Goal: Find contact information: Find contact information

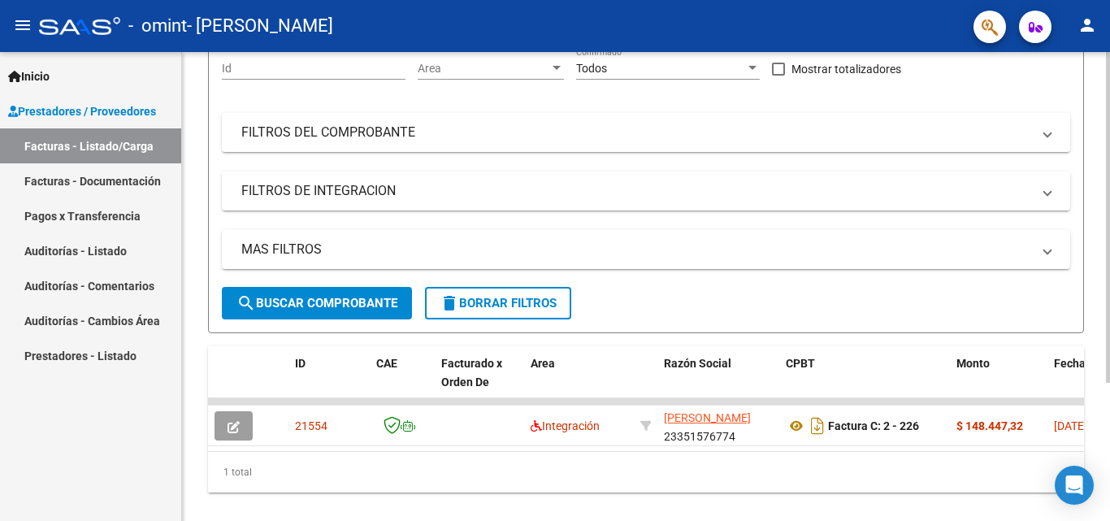
scroll to position [162, 0]
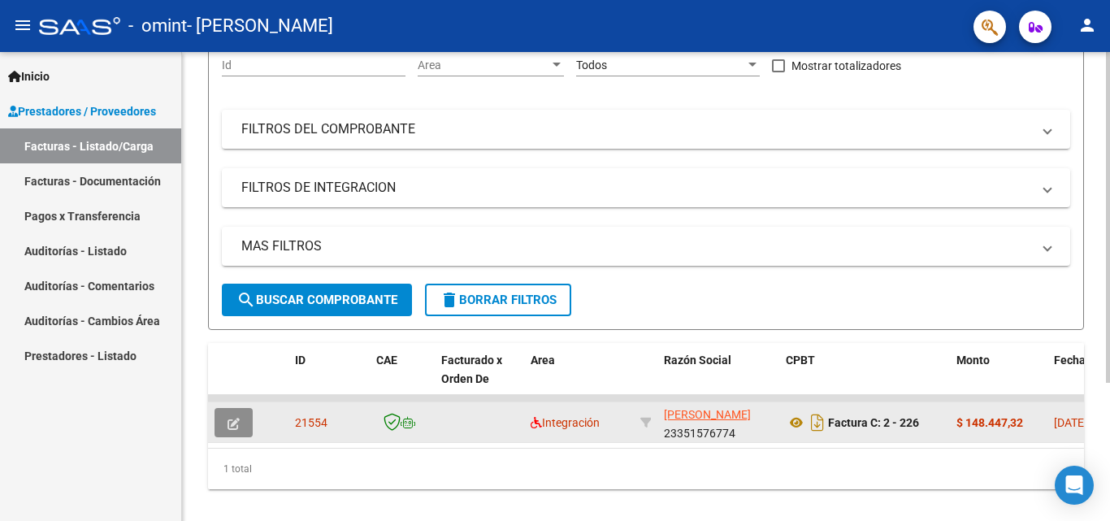
click at [246, 428] on button "button" at bounding box center [233, 422] width 38 height 29
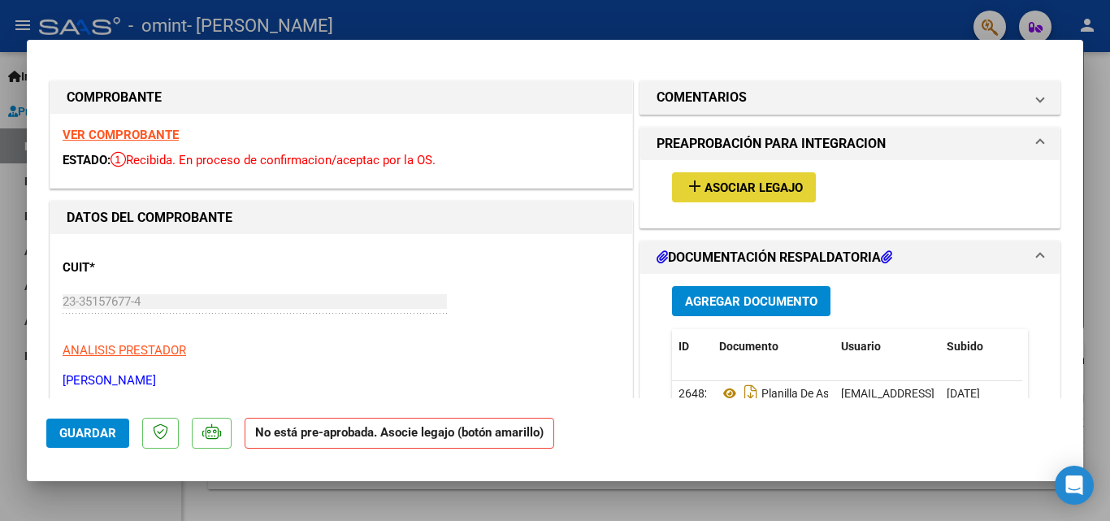
click at [781, 186] on span "Asociar Legajo" at bounding box center [753, 187] width 98 height 15
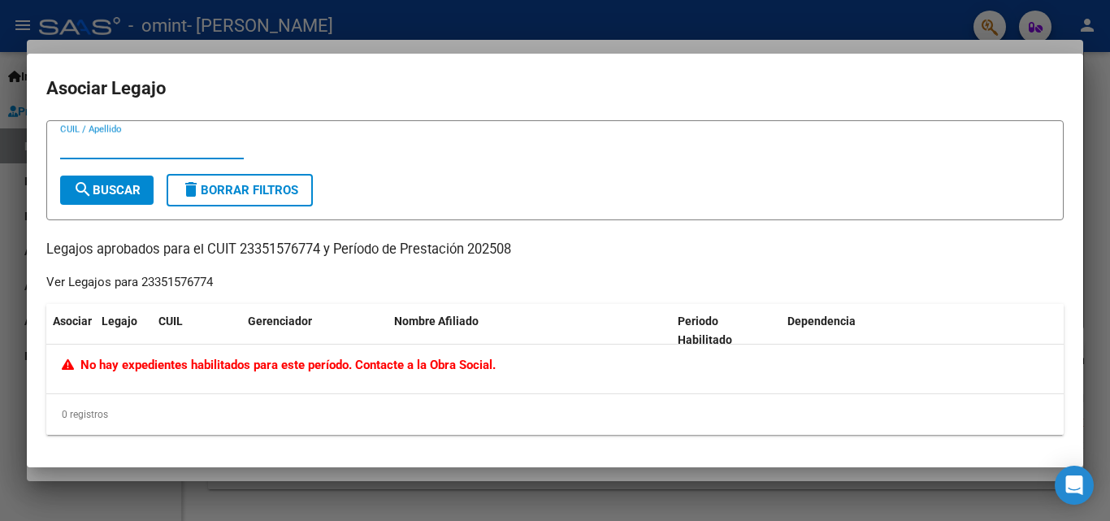
paste input "35502245/01"
type input "35502245/01"
click at [116, 197] on button "search Buscar" at bounding box center [106, 189] width 93 height 29
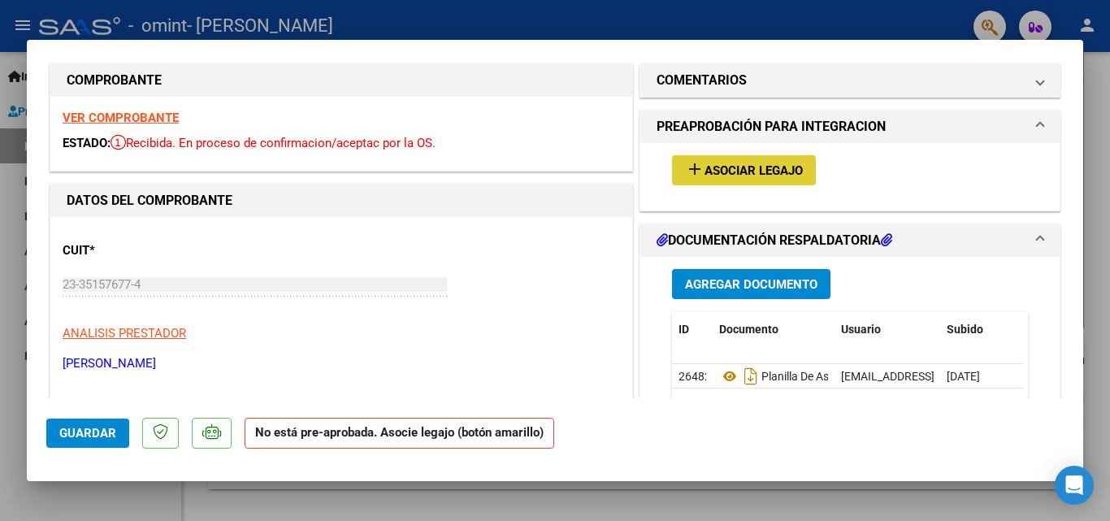
scroll to position [0, 0]
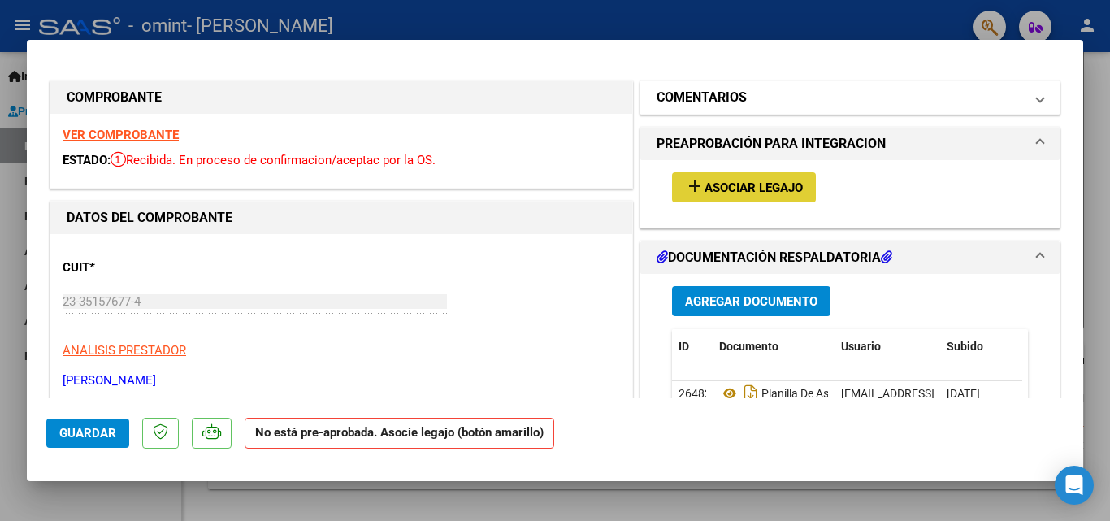
type input "$ 0,00"
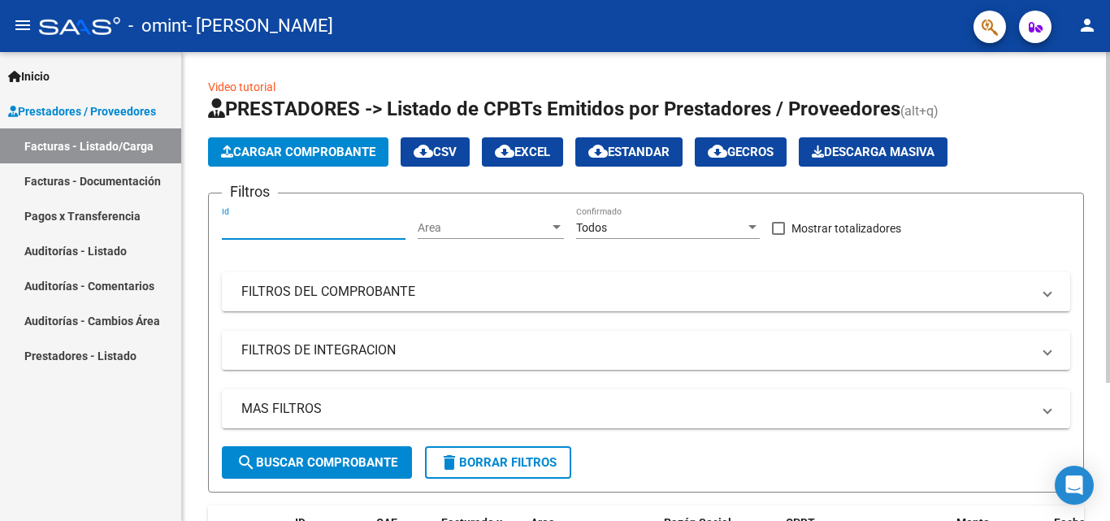
click at [328, 232] on input "Id" at bounding box center [314, 228] width 184 height 14
click at [106, 102] on span "Prestadores / Proveedores" at bounding box center [82, 111] width 148 height 18
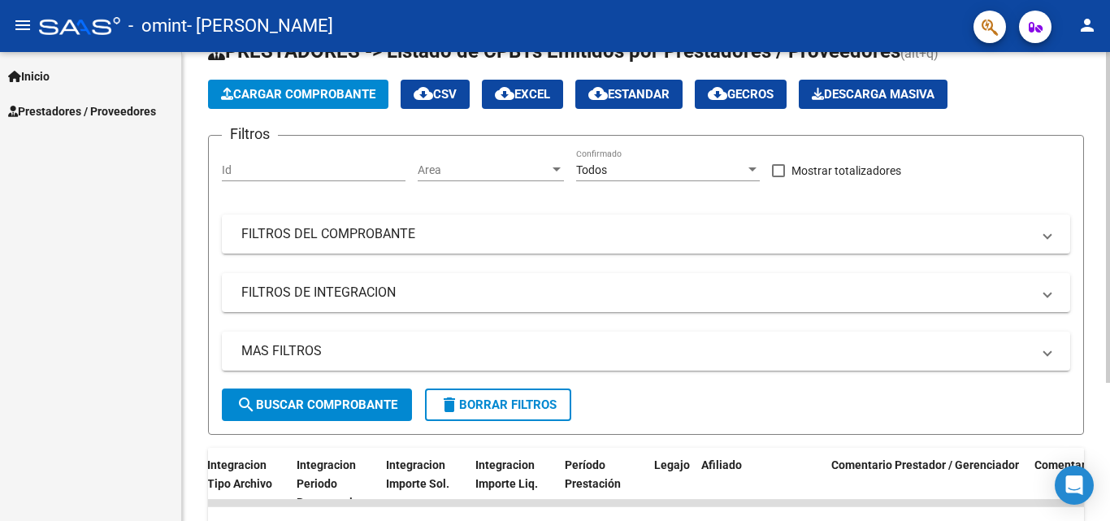
scroll to position [33, 0]
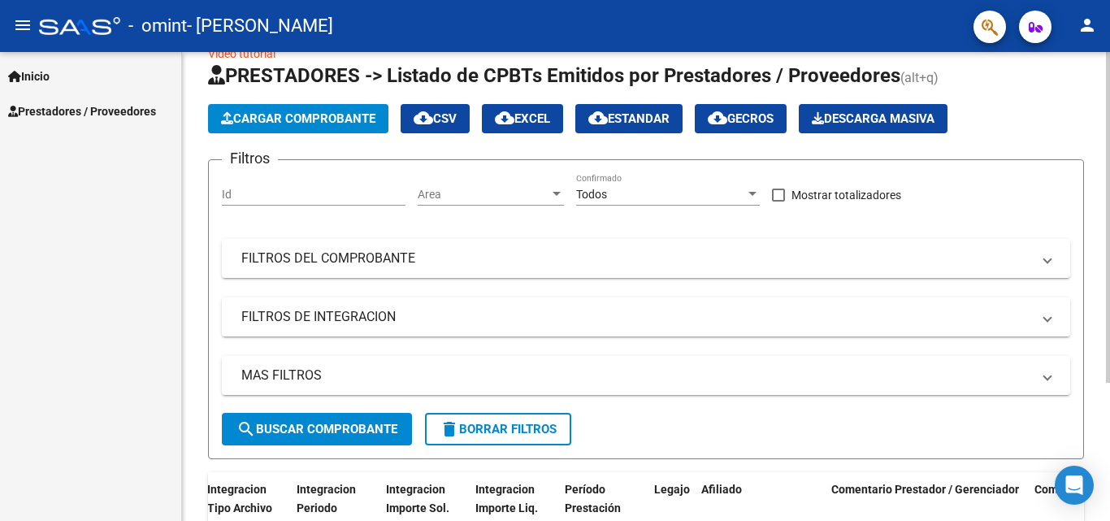
click at [362, 317] on mat-panel-title "FILTROS DE INTEGRACION" at bounding box center [636, 317] width 790 height 18
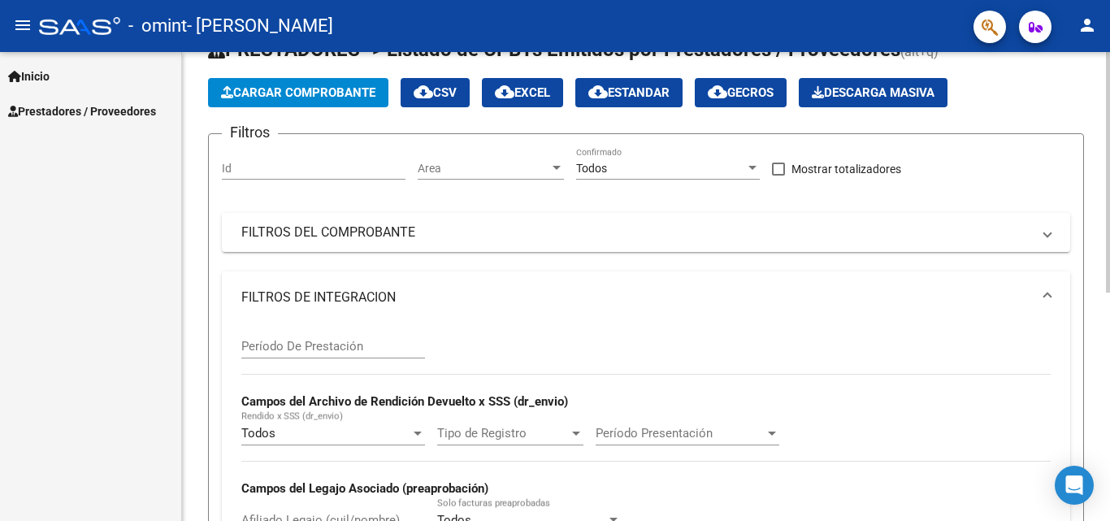
scroll to position [0, 0]
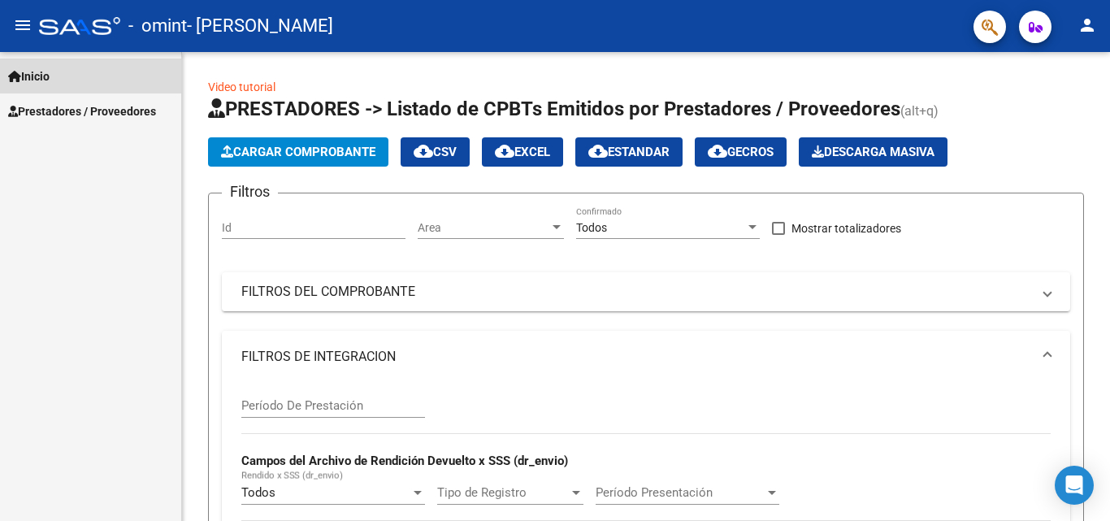
click at [59, 76] on link "Inicio" at bounding box center [90, 75] width 181 height 35
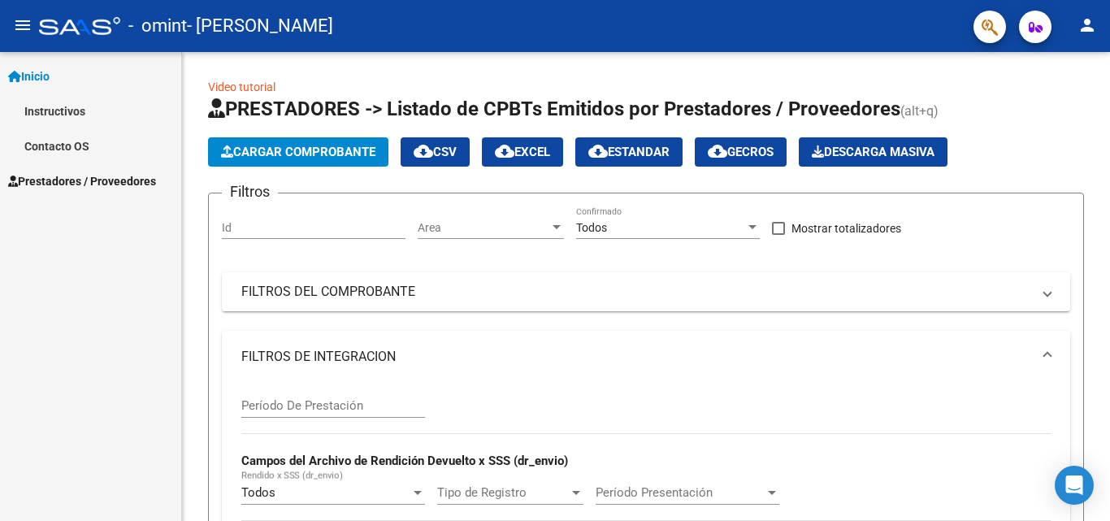
click at [98, 177] on span "Prestadores / Proveedores" at bounding box center [82, 181] width 148 height 18
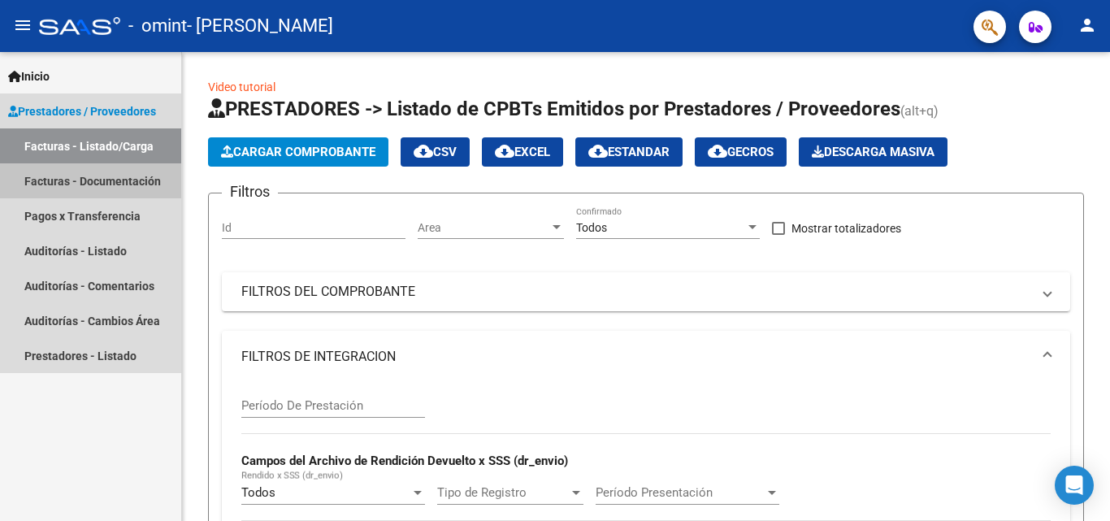
click at [129, 188] on link "Facturas - Documentación" at bounding box center [90, 180] width 181 height 35
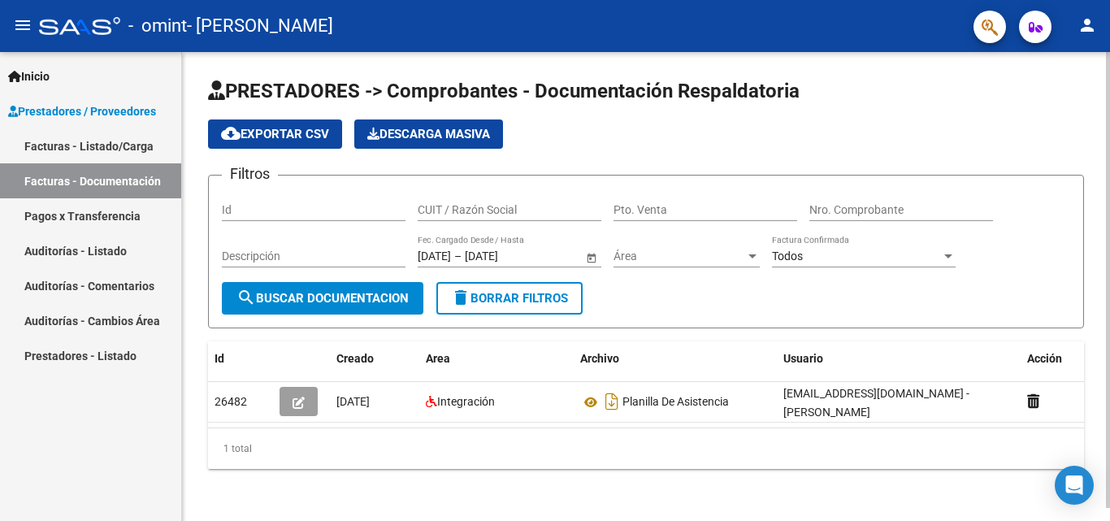
click at [388, 292] on span "search Buscar Documentacion" at bounding box center [322, 298] width 172 height 15
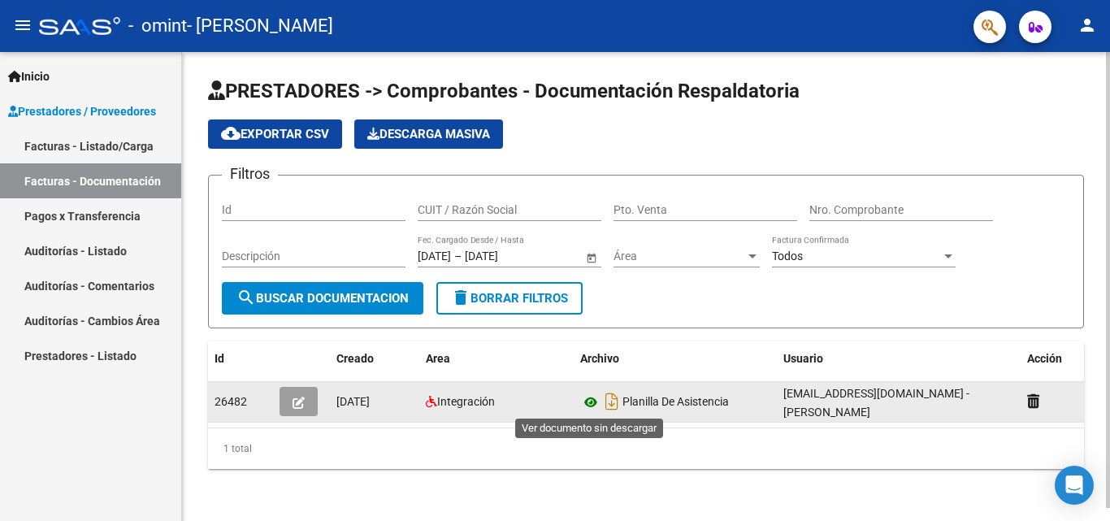
click at [586, 396] on icon at bounding box center [590, 401] width 21 height 19
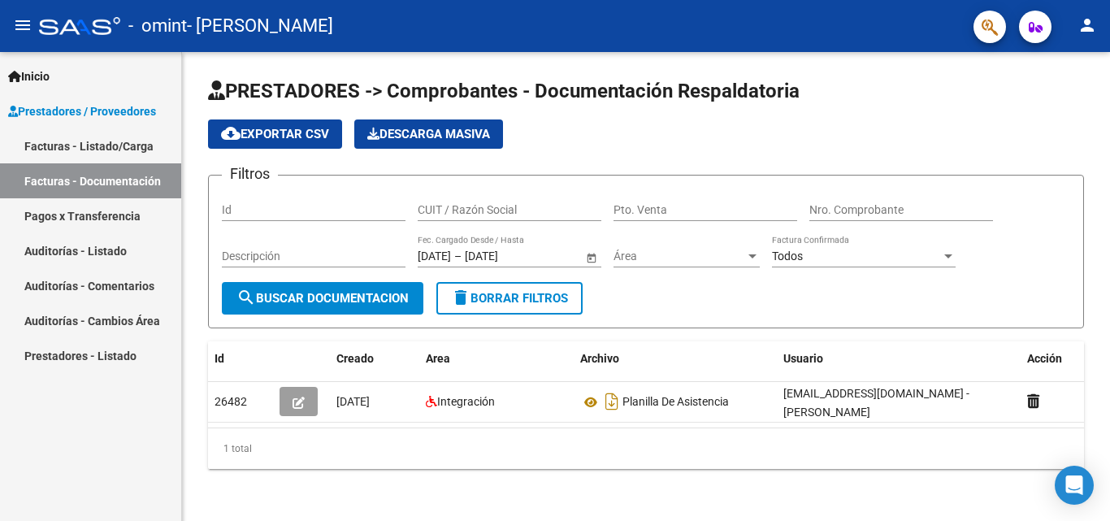
click at [123, 227] on link "Pagos x Transferencia" at bounding box center [90, 215] width 181 height 35
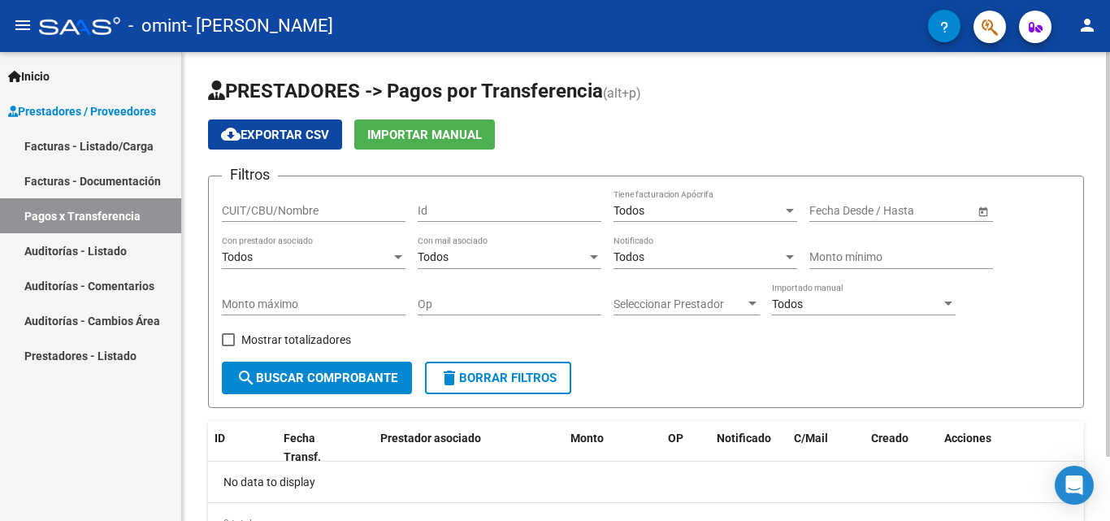
scroll to position [75, 0]
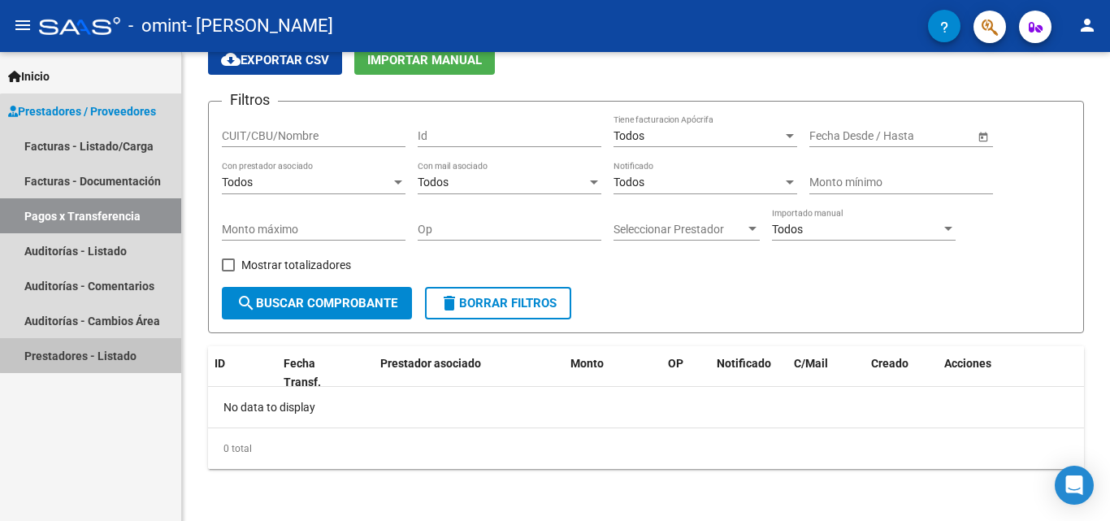
click at [142, 342] on link "Prestadores - Listado" at bounding box center [90, 355] width 181 height 35
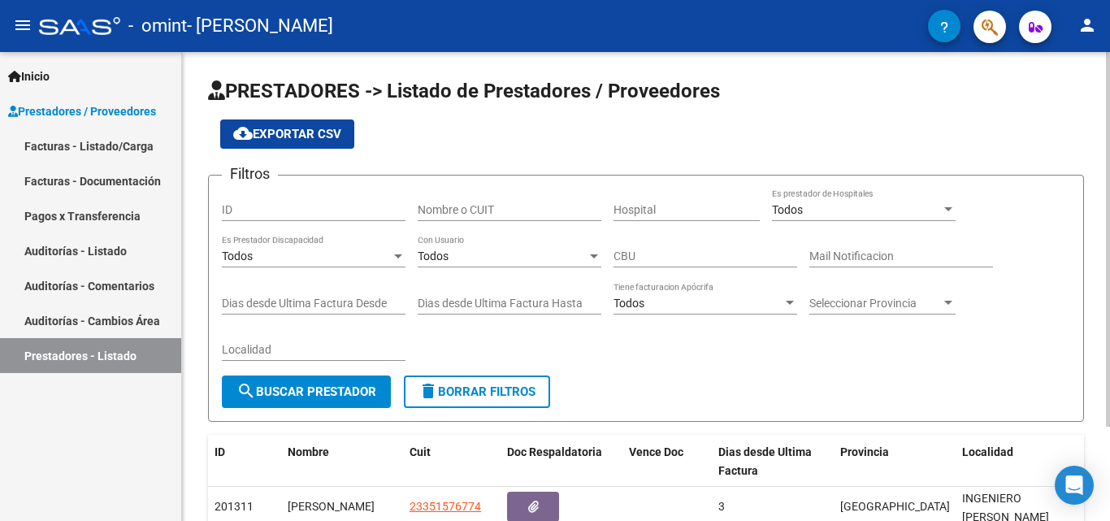
scroll to position [118, 0]
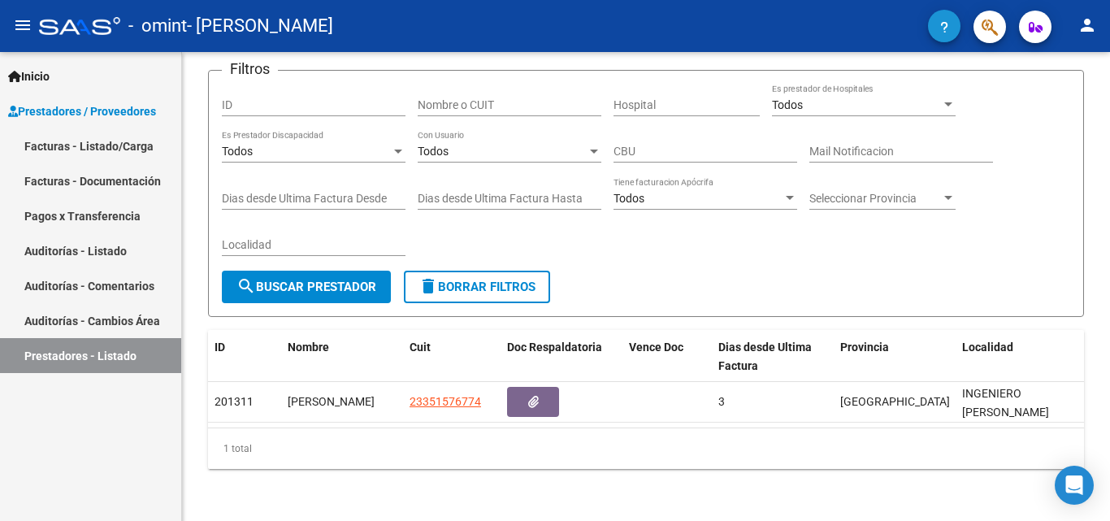
click at [935, 28] on button "button" at bounding box center [944, 26] width 32 height 32
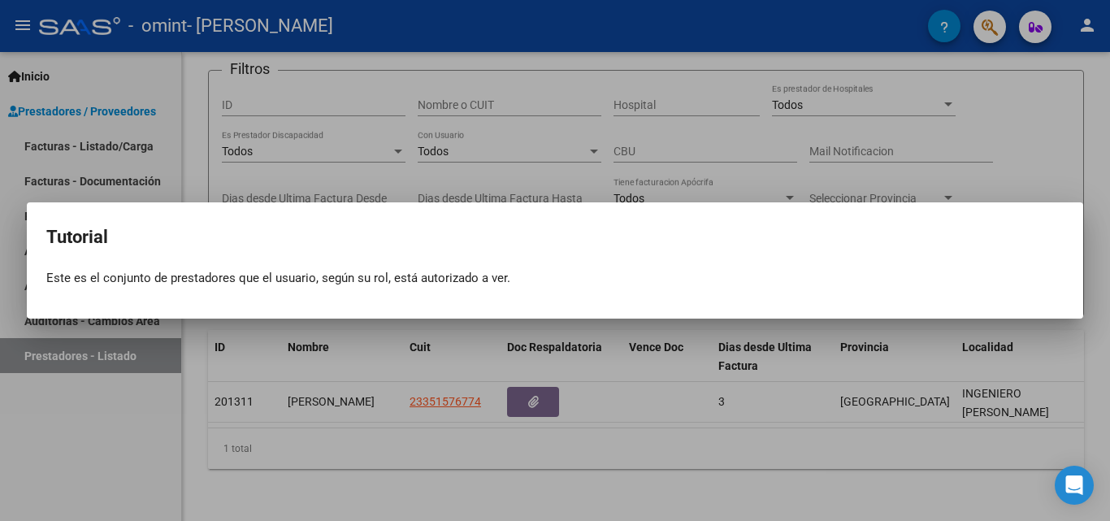
click at [600, 247] on h2 "Tutorial" at bounding box center [554, 237] width 1017 height 31
click at [977, 353] on div at bounding box center [555, 260] width 1110 height 521
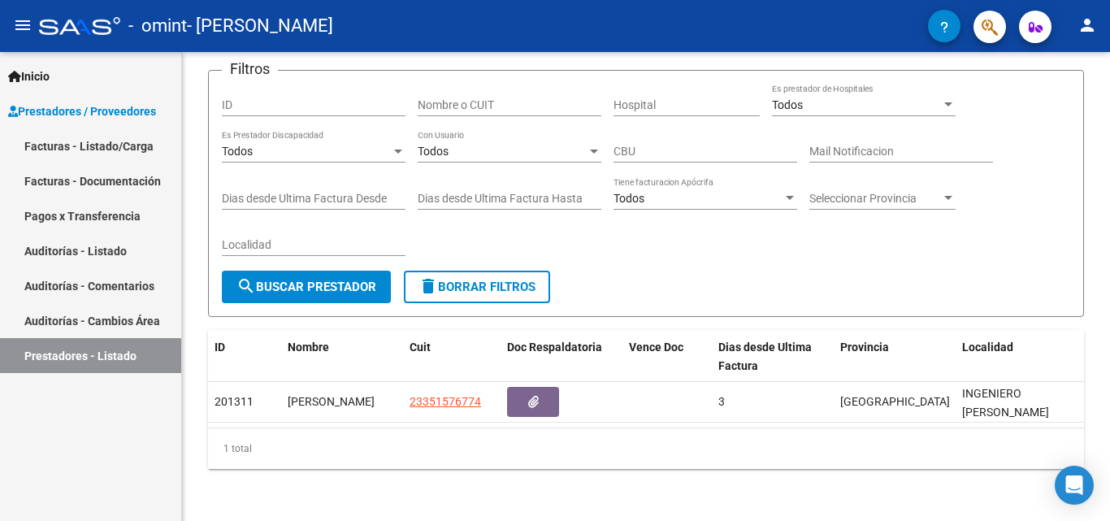
click at [1080, 23] on mat-icon "person" at bounding box center [1086, 24] width 19 height 19
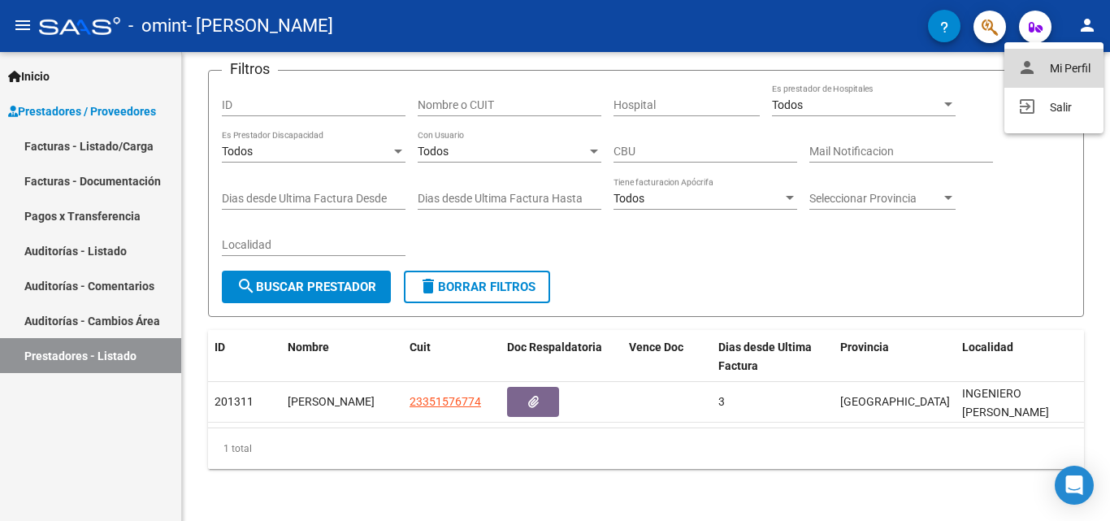
click at [1060, 71] on button "person Mi Perfil" at bounding box center [1053, 68] width 99 height 39
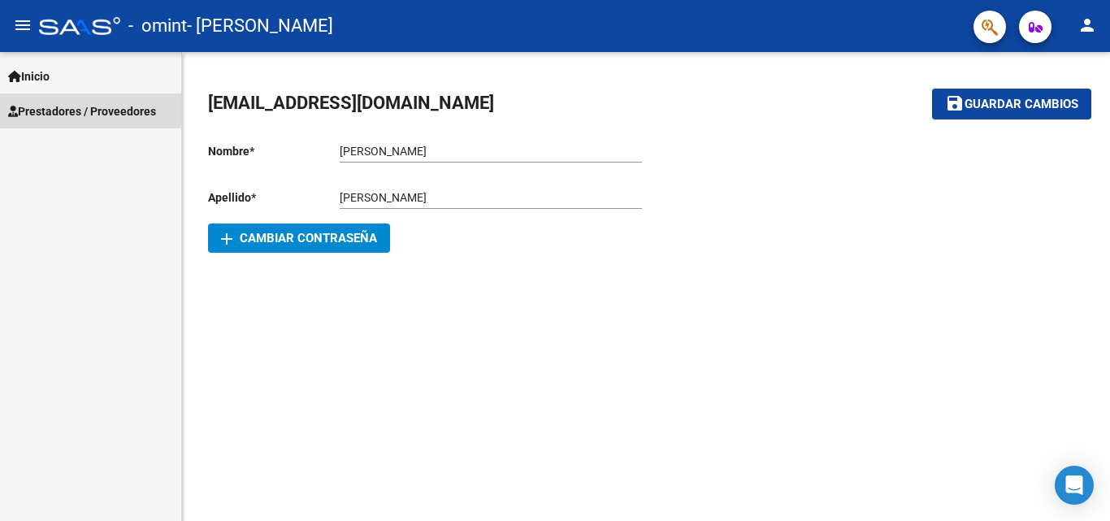
click at [63, 106] on span "Prestadores / Proveedores" at bounding box center [82, 111] width 148 height 18
click at [118, 111] on span "Prestadores / Proveedores" at bounding box center [82, 111] width 148 height 18
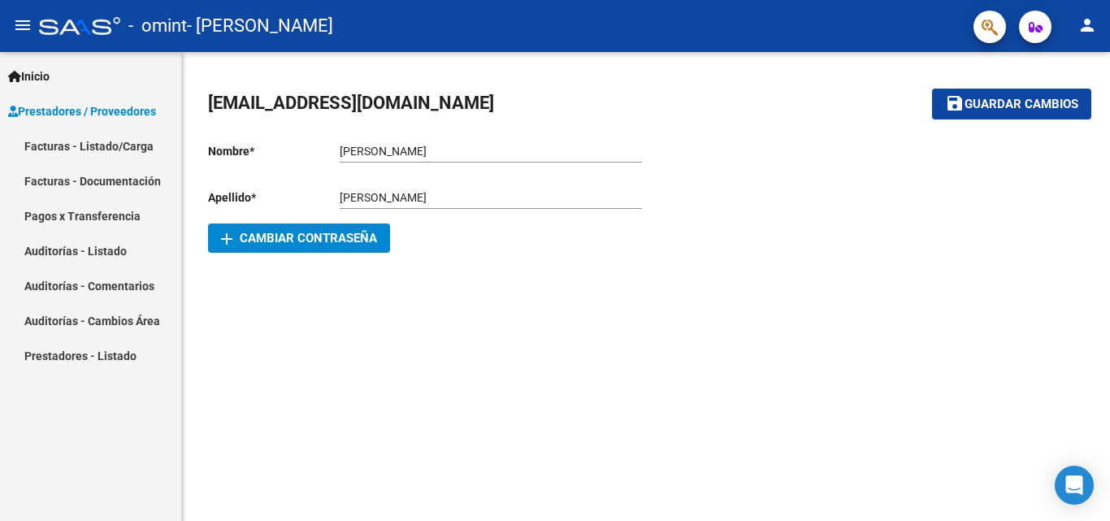
click at [136, 153] on link "Facturas - Listado/Carga" at bounding box center [90, 145] width 181 height 35
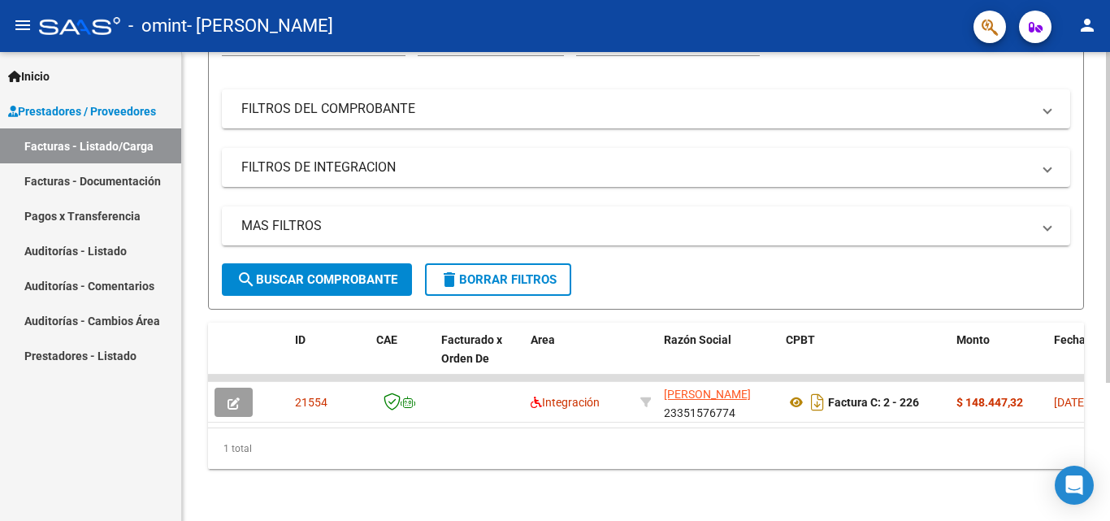
scroll to position [196, 0]
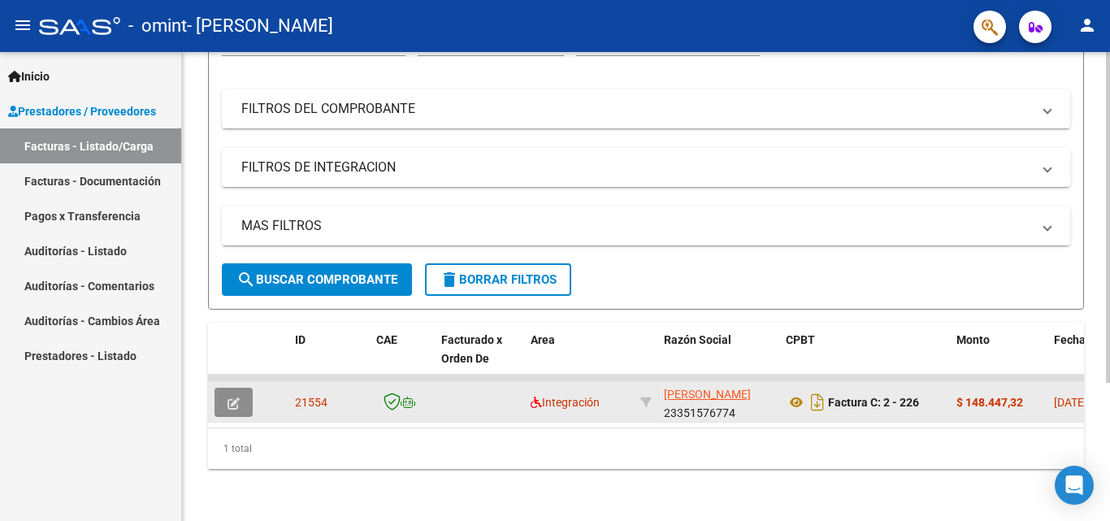
click at [232, 400] on button "button" at bounding box center [233, 402] width 38 height 29
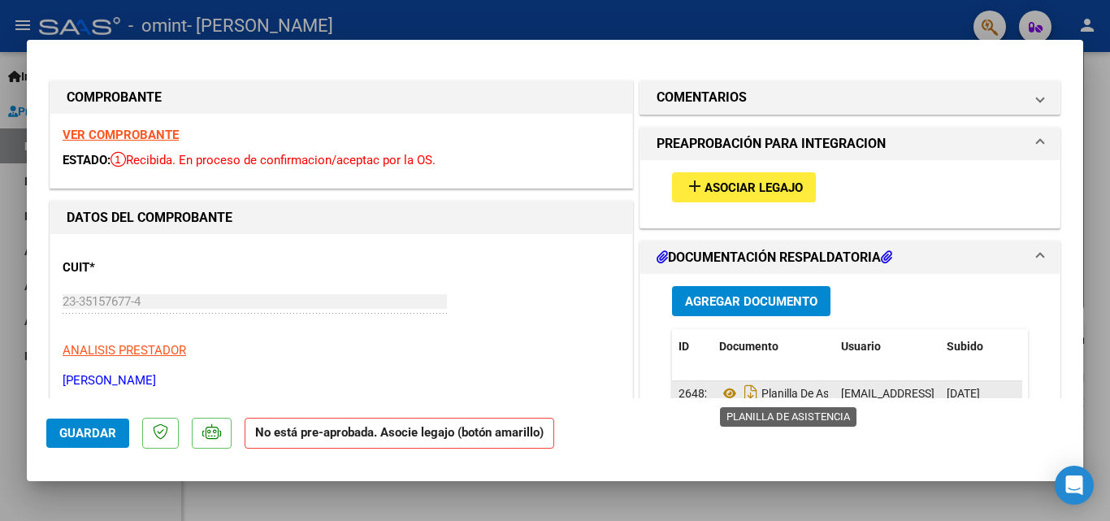
click at [754, 391] on span "Planilla De Asistencia" at bounding box center [793, 393] width 149 height 13
click at [719, 395] on icon at bounding box center [729, 392] width 21 height 19
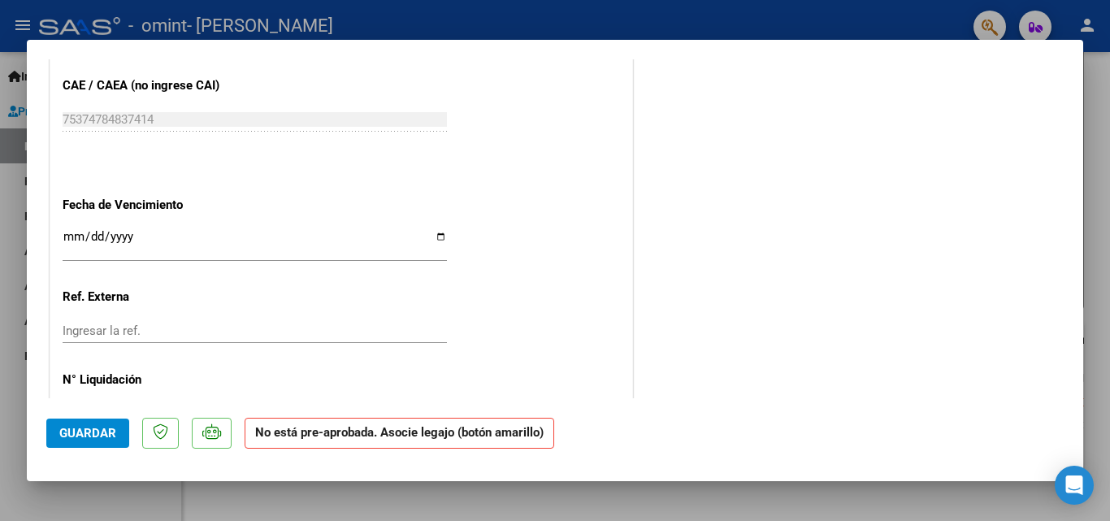
scroll to position [1013, 0]
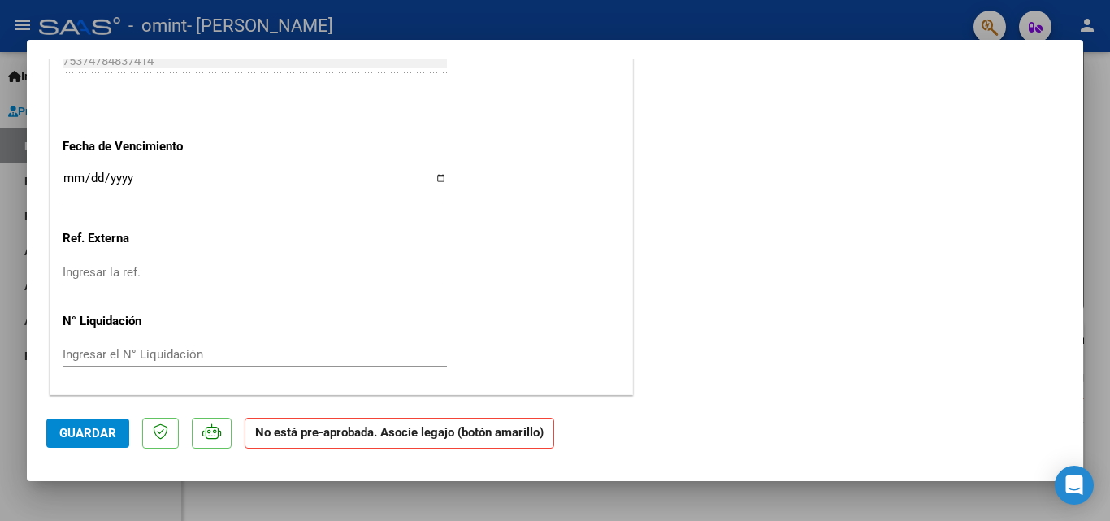
click at [7, 153] on div at bounding box center [555, 260] width 1110 height 521
type input "$ 0,00"
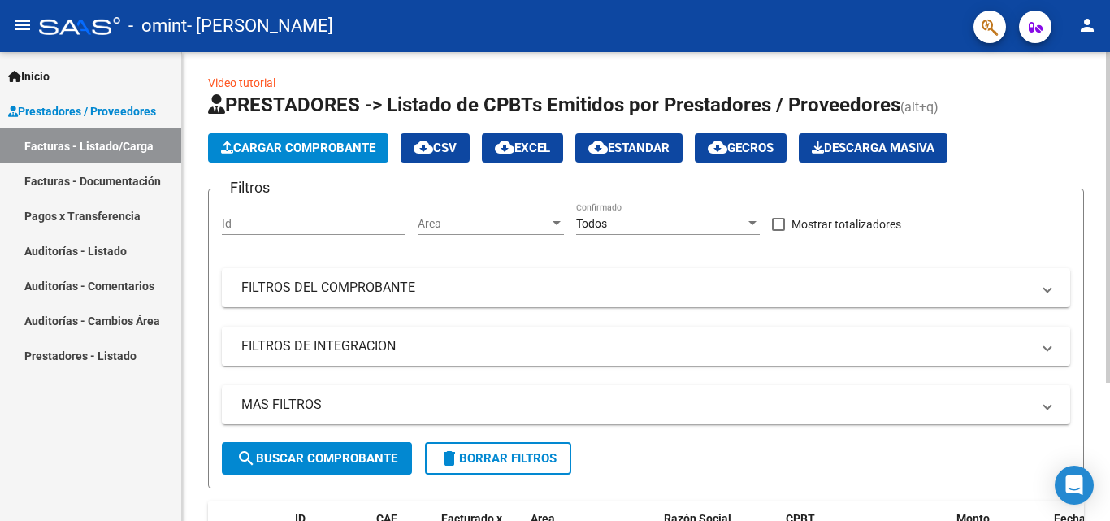
scroll to position [0, 0]
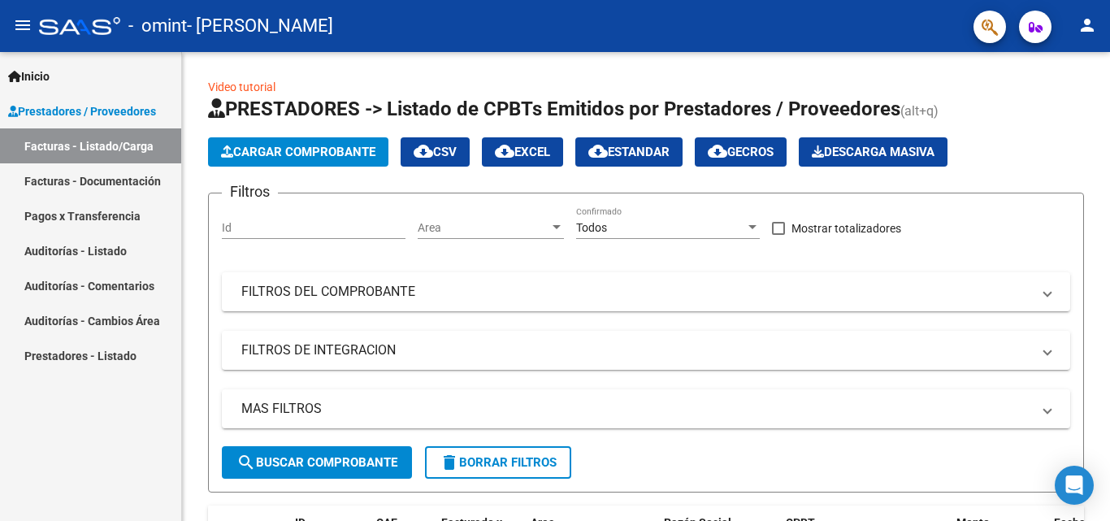
click at [96, 103] on span "Prestadores / Proveedores" at bounding box center [82, 111] width 148 height 18
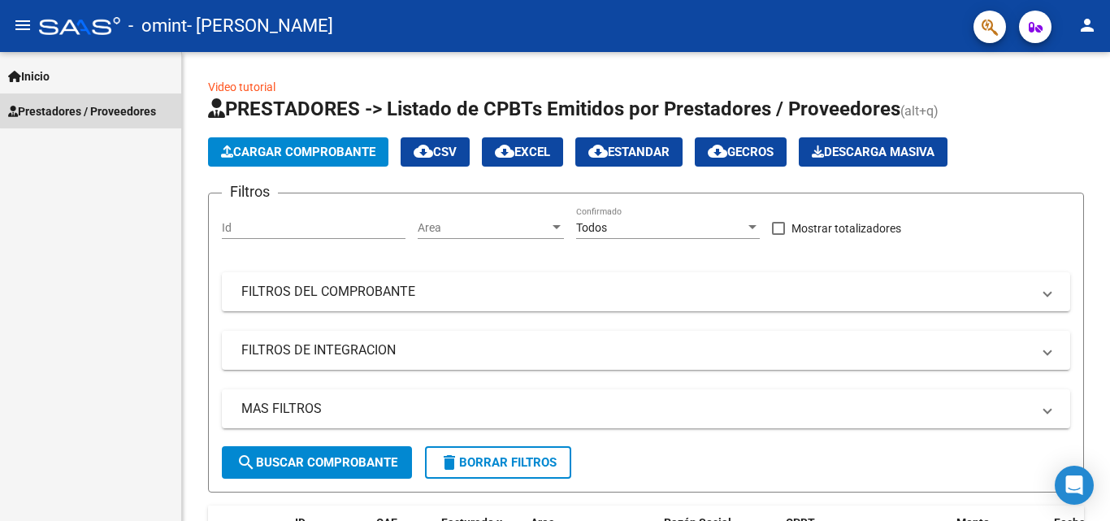
click at [96, 103] on span "Prestadores / Proveedores" at bounding box center [82, 111] width 148 height 18
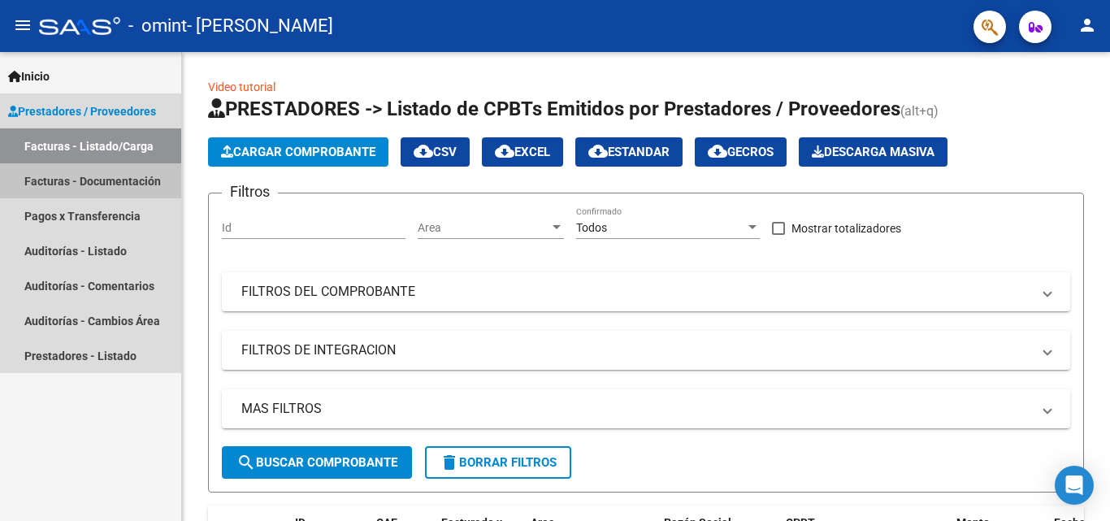
click at [97, 188] on link "Facturas - Documentación" at bounding box center [90, 180] width 181 height 35
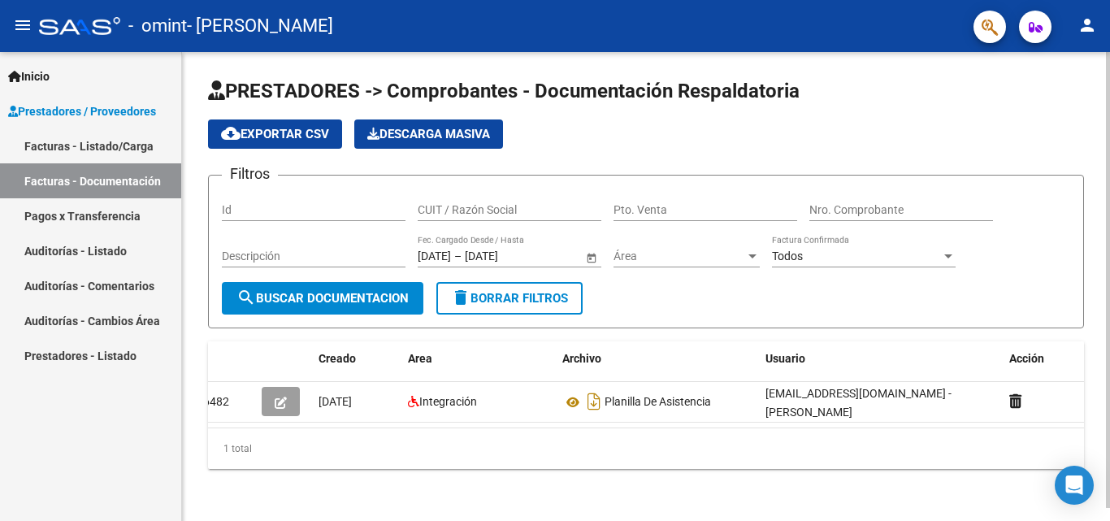
scroll to position [13, 0]
click at [226, 23] on span "- [PERSON_NAME]" at bounding box center [260, 26] width 146 height 36
drag, startPoint x: 226, startPoint y: 23, endPoint x: 0, endPoint y: 18, distance: 225.9
click at [0, 18] on mat-toolbar "menu - omint - [PERSON_NAME] person" at bounding box center [555, 26] width 1110 height 52
click at [12, 19] on button "menu" at bounding box center [22, 26] width 32 height 32
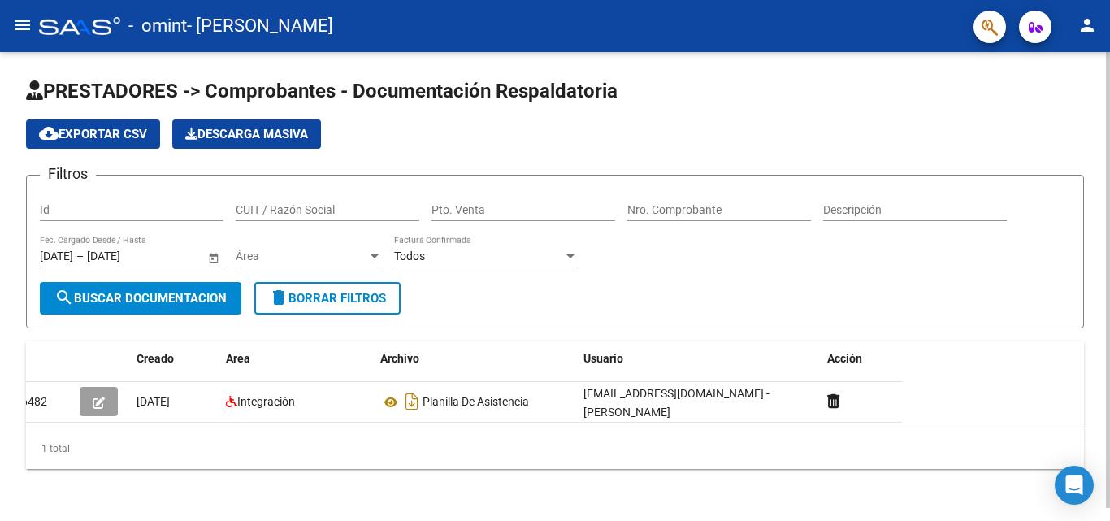
scroll to position [0, 0]
click at [93, 26] on div at bounding box center [79, 26] width 81 height 18
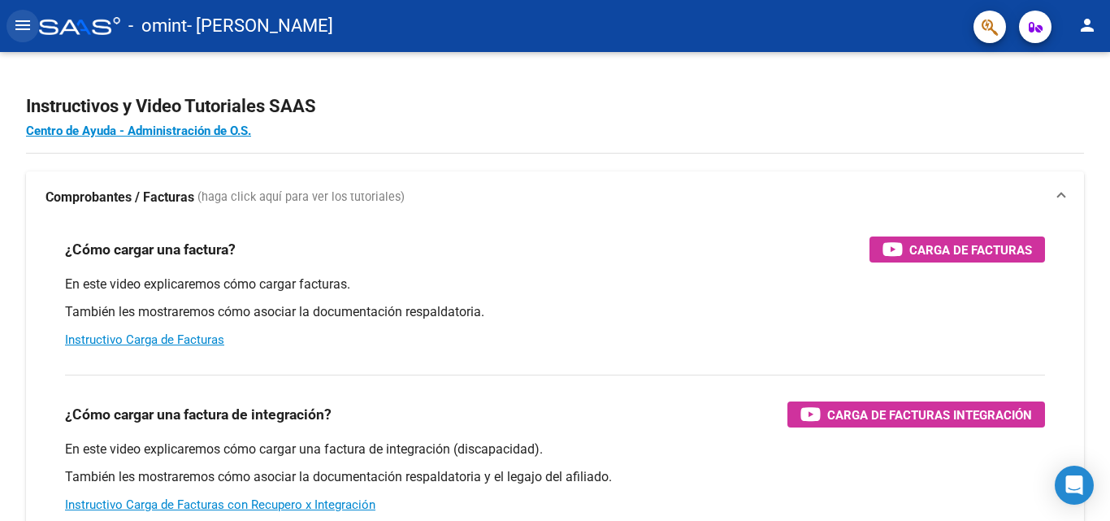
click at [10, 31] on button "menu" at bounding box center [22, 26] width 32 height 32
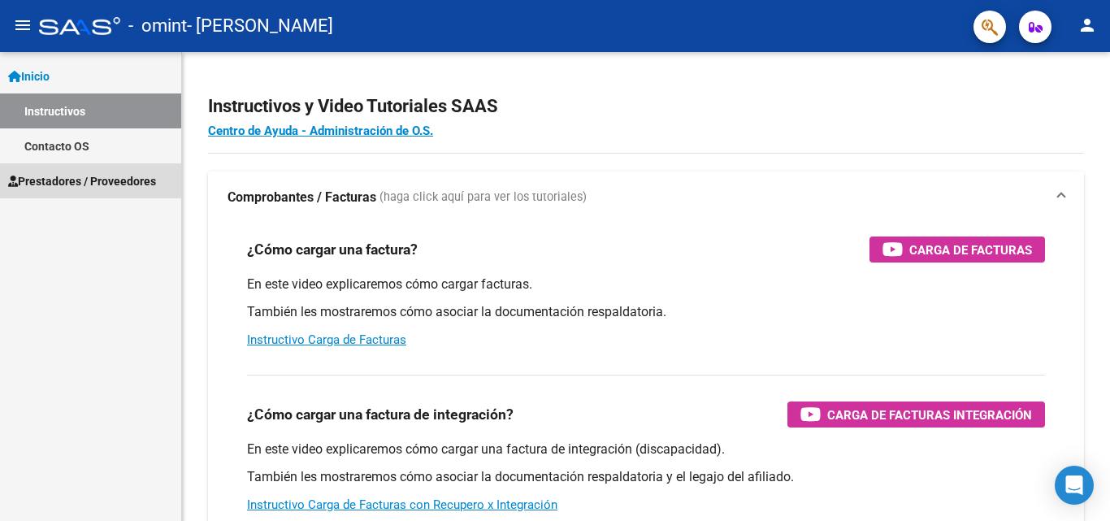
click at [74, 179] on span "Prestadores / Proveedores" at bounding box center [82, 181] width 148 height 18
click at [113, 182] on span "Prestadores / Proveedores" at bounding box center [82, 181] width 148 height 18
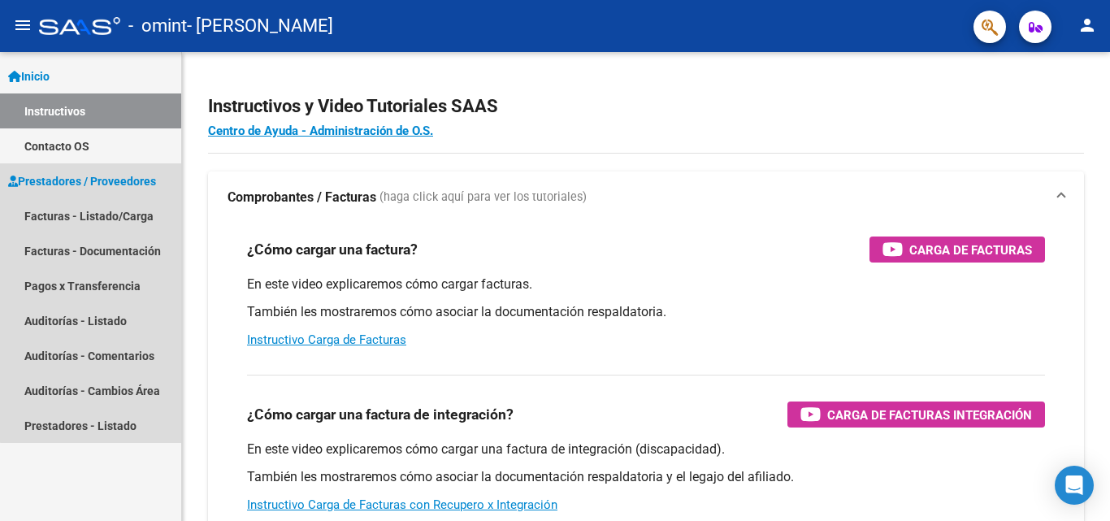
click at [148, 180] on span "Prestadores / Proveedores" at bounding box center [82, 181] width 148 height 18
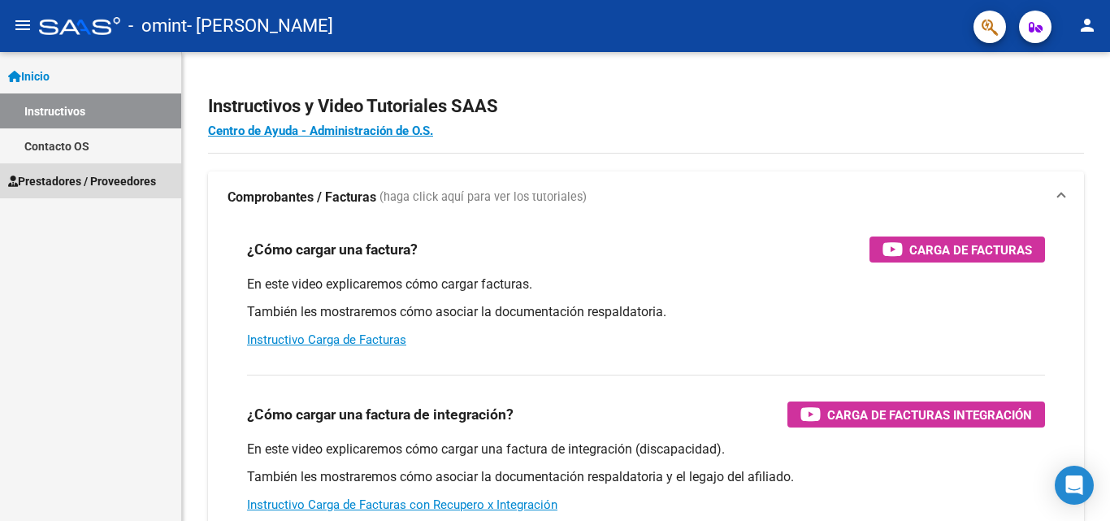
click at [94, 188] on span "Prestadores / Proveedores" at bounding box center [82, 181] width 148 height 18
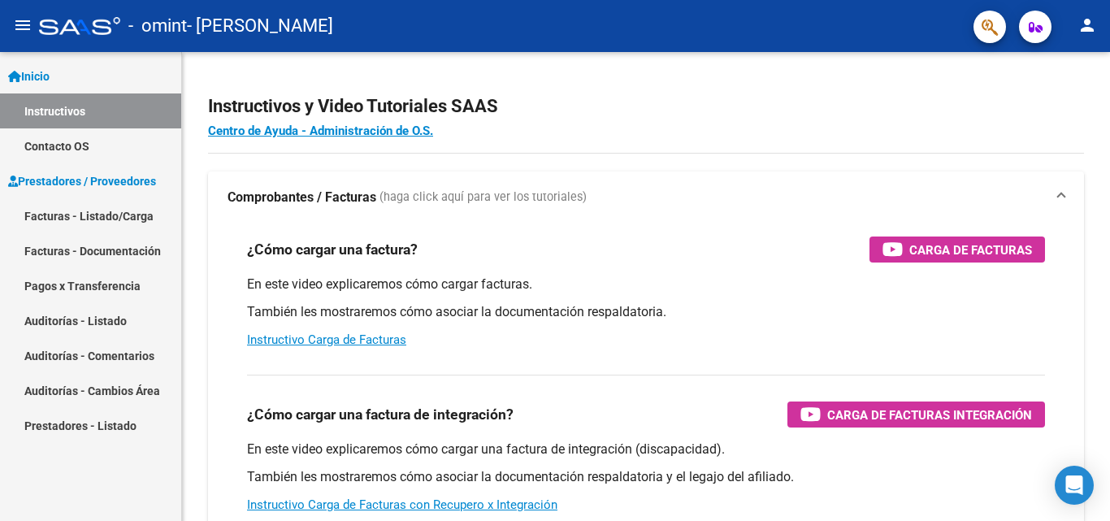
click at [107, 214] on link "Facturas - Listado/Carga" at bounding box center [90, 215] width 181 height 35
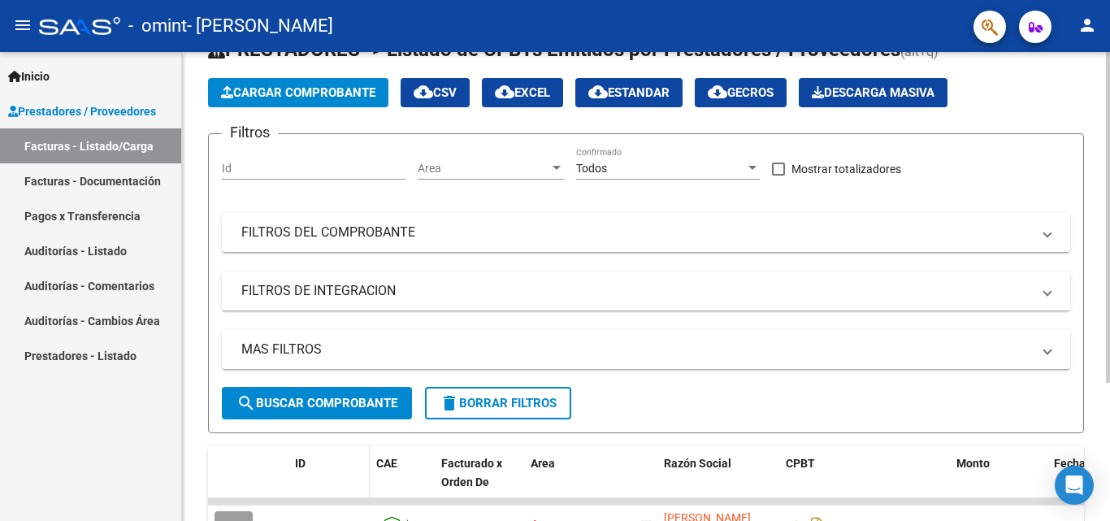
scroll to position [33, 0]
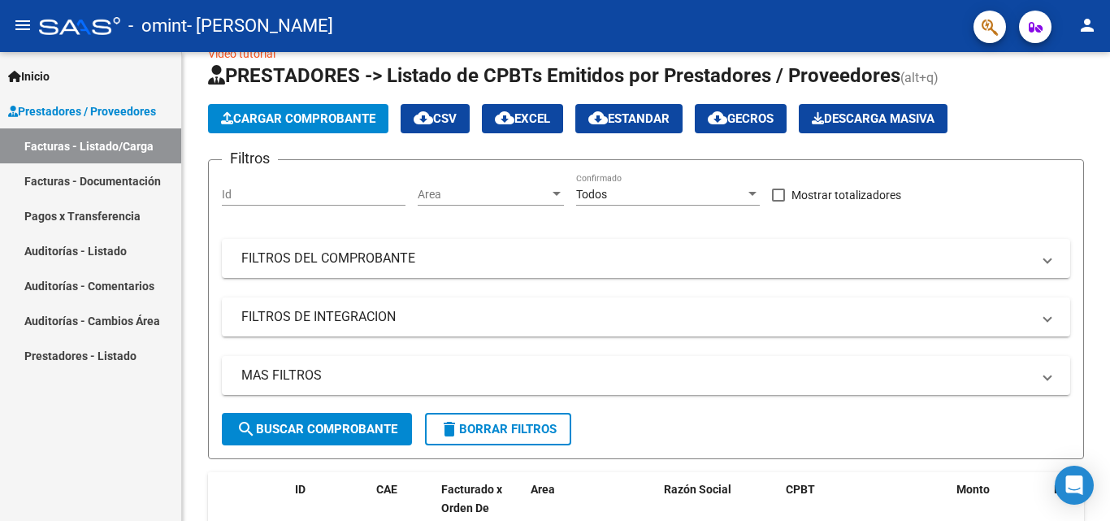
click at [136, 435] on div "Inicio Instructivos Contacto OS Prestadores / Proveedores Facturas - Listado/Ca…" at bounding box center [90, 286] width 181 height 469
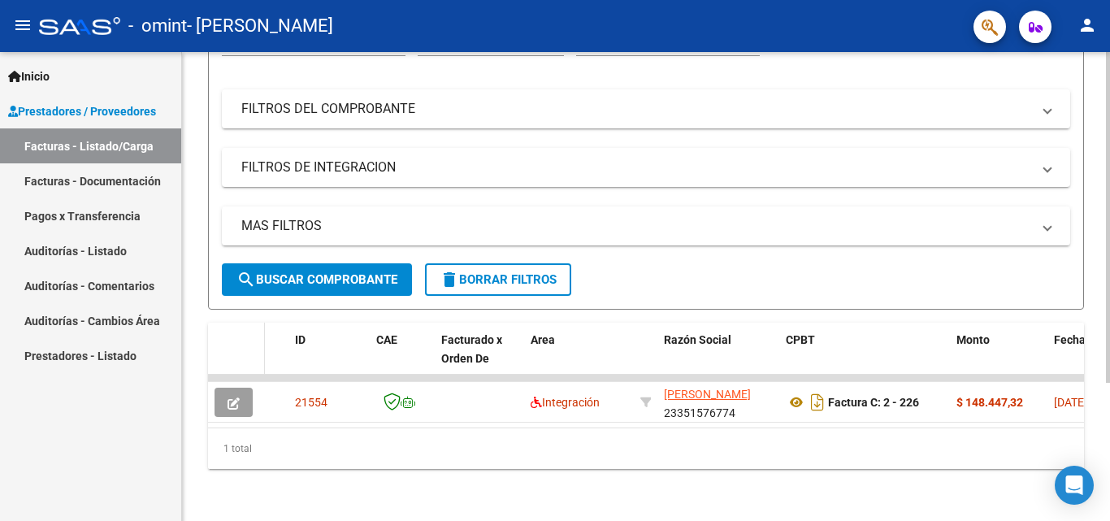
scroll to position [196, 0]
click at [1041, 42] on span "button" at bounding box center [1035, 27] width 14 height 32
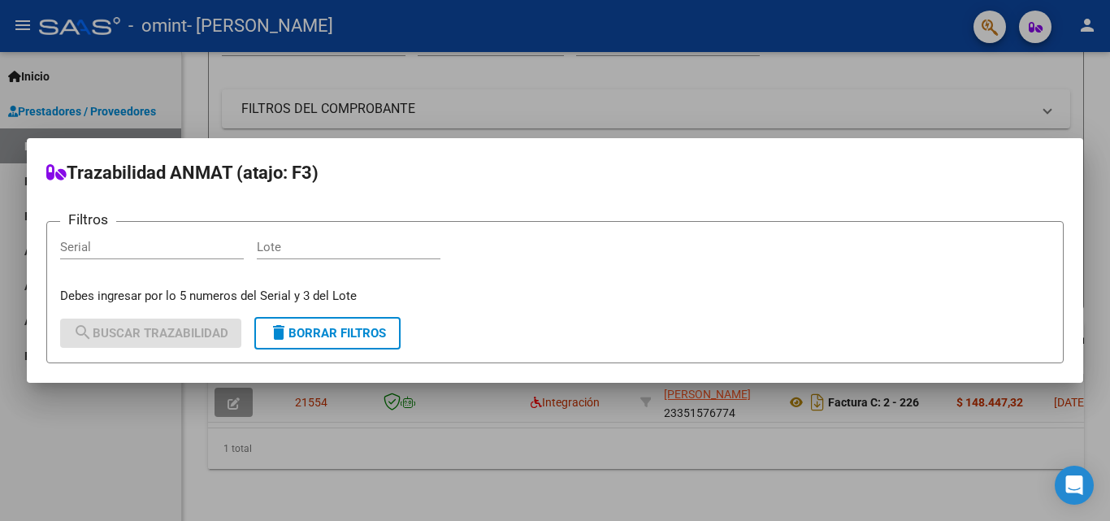
click at [938, 353] on form "Filtros Serial Lote Debes ingresar por lo 5 numeros del Serial y 3 del Lote sea…" at bounding box center [554, 292] width 1017 height 142
click at [787, 467] on div at bounding box center [555, 260] width 1110 height 521
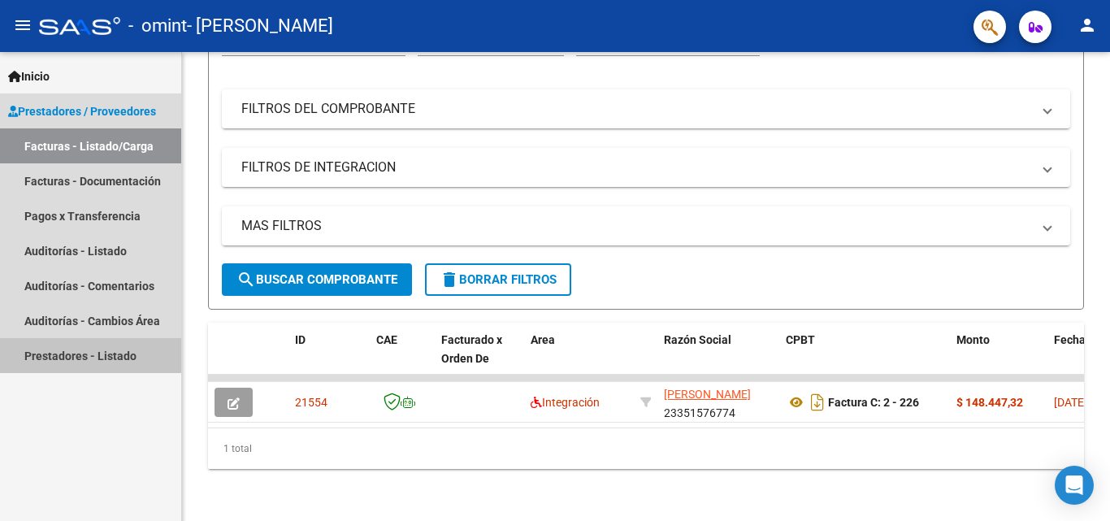
click at [91, 359] on link "Prestadores - Listado" at bounding box center [90, 355] width 181 height 35
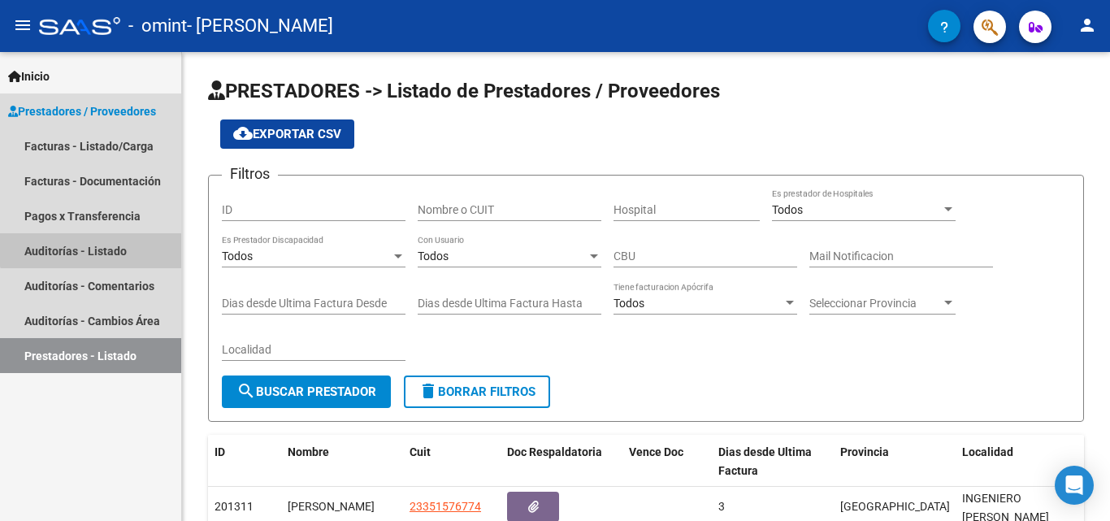
click at [108, 244] on link "Auditorías - Listado" at bounding box center [90, 250] width 181 height 35
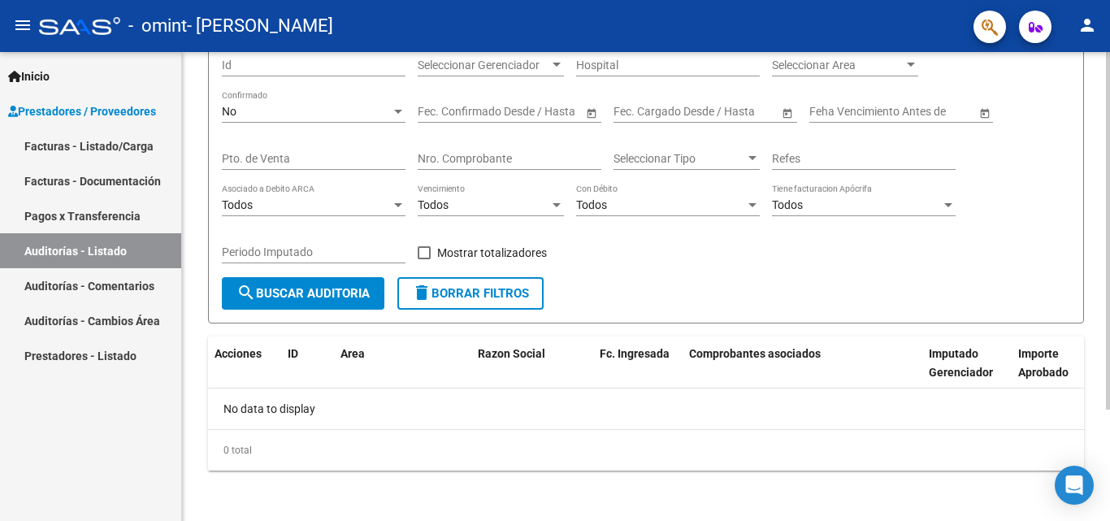
scroll to position [146, 0]
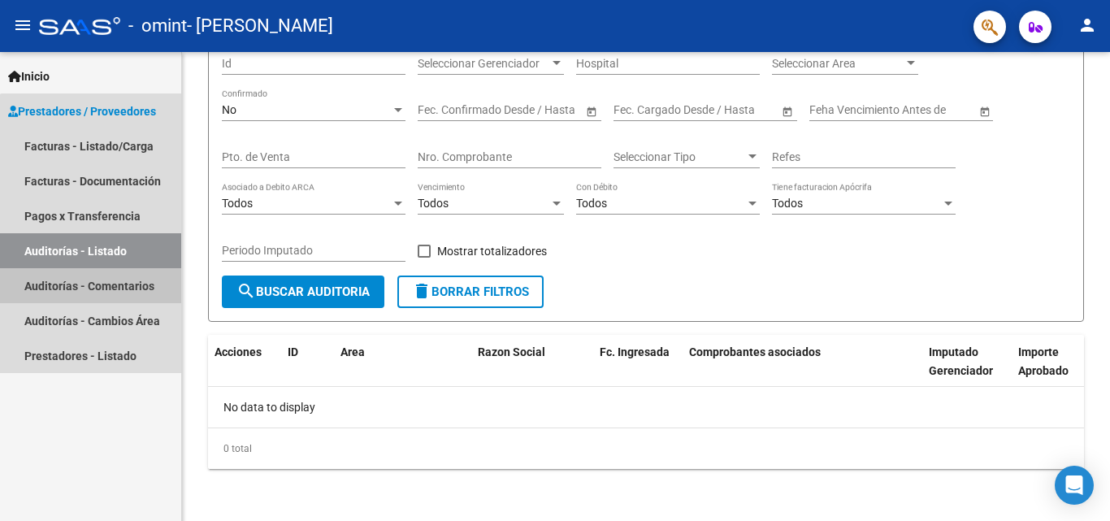
click at [102, 292] on link "Auditorías - Comentarios" at bounding box center [90, 285] width 181 height 35
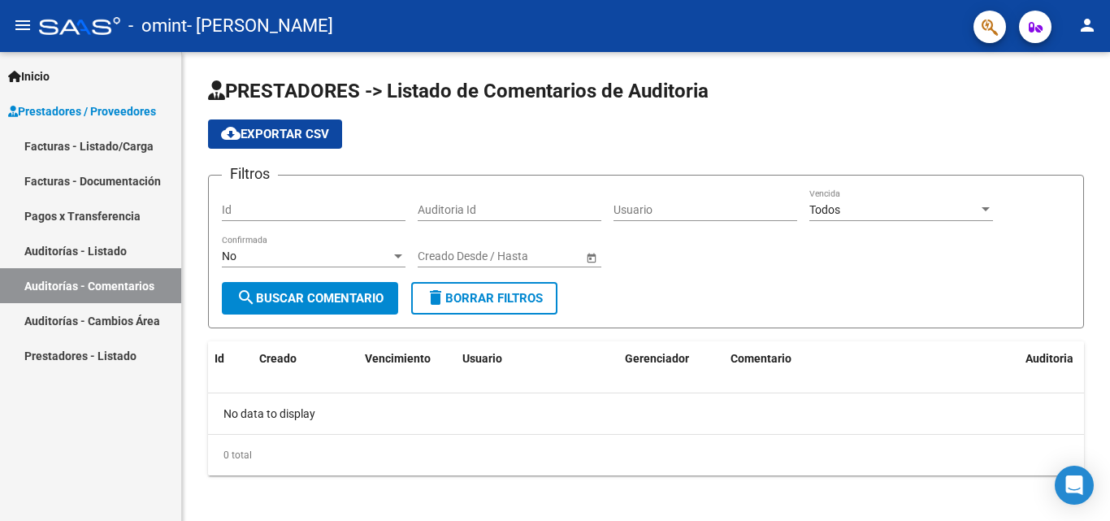
click at [29, 19] on mat-icon "menu" at bounding box center [22, 24] width 19 height 19
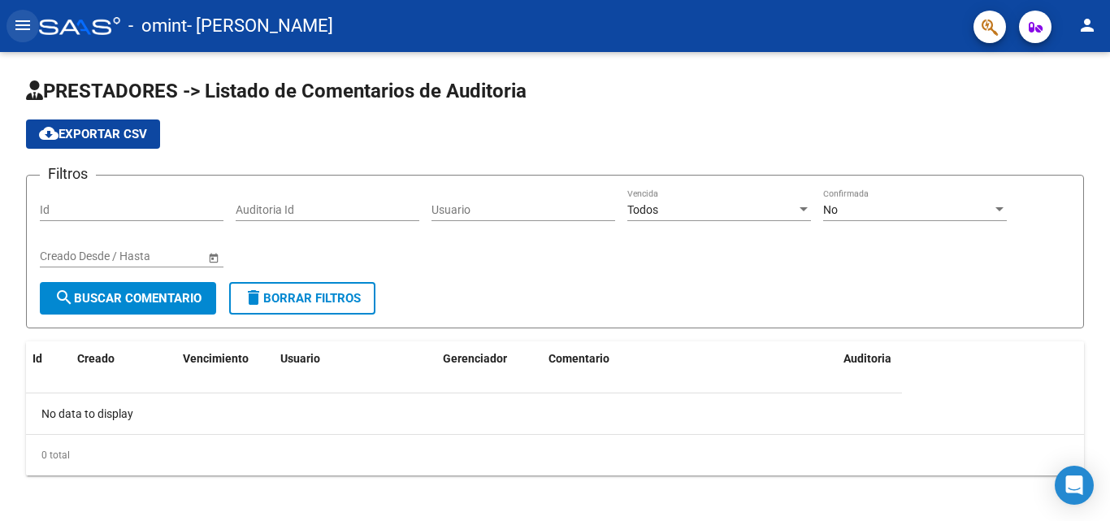
click at [35, 28] on button "menu" at bounding box center [22, 26] width 32 height 32
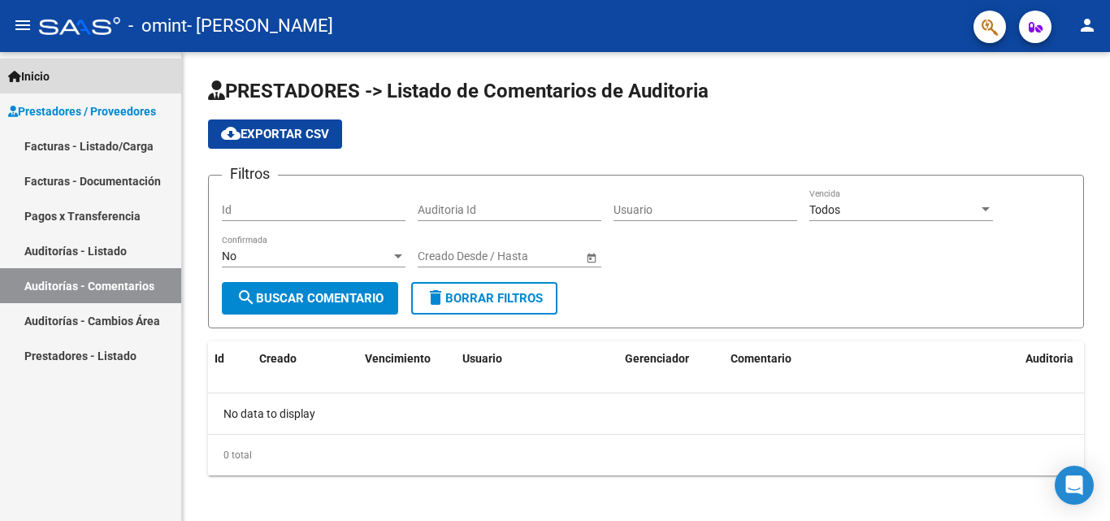
click at [37, 84] on span "Inicio" at bounding box center [28, 76] width 41 height 18
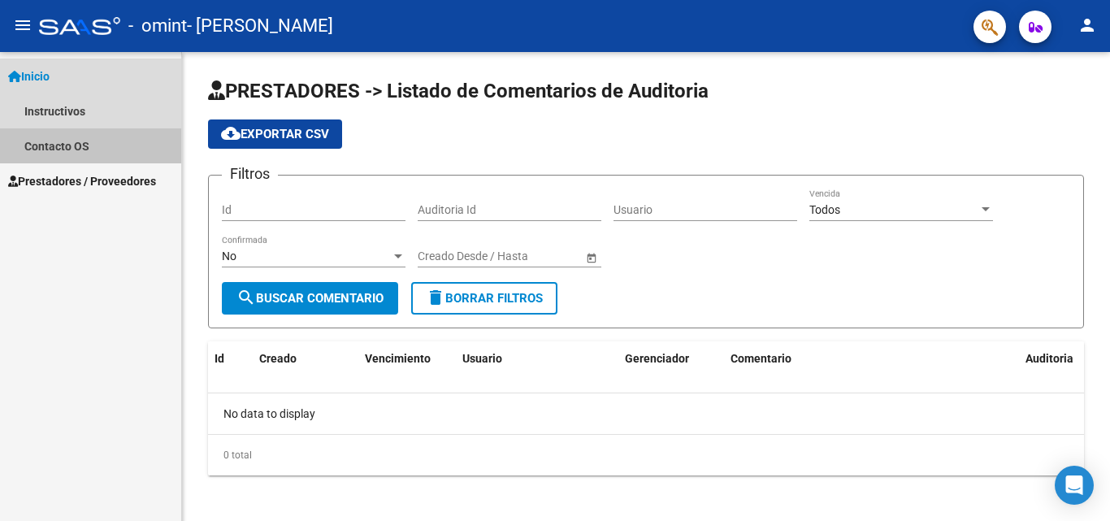
click at [82, 147] on link "Contacto OS" at bounding box center [90, 145] width 181 height 35
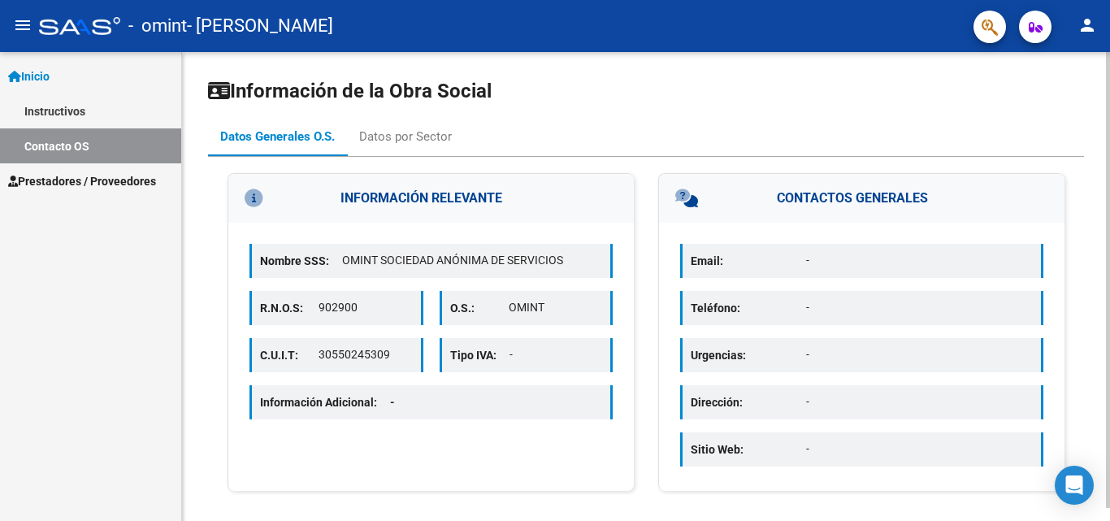
click at [438, 400] on div "Información Adicional: -" at bounding box center [430, 402] width 363 height 34
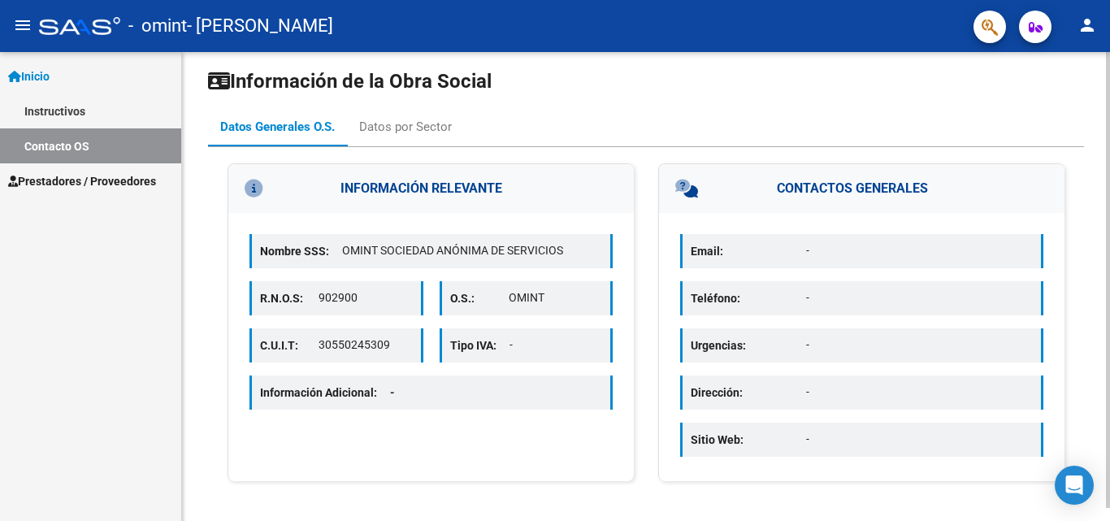
scroll to position [13, 0]
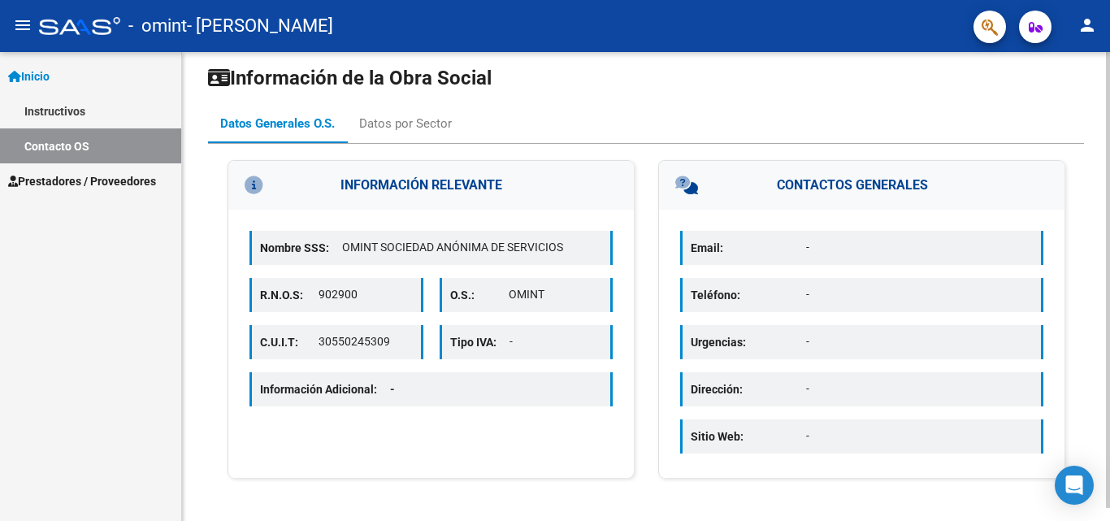
click at [856, 253] on p "-" at bounding box center [919, 247] width 227 height 17
click at [423, 136] on div "Datos por Sector" at bounding box center [405, 123] width 117 height 39
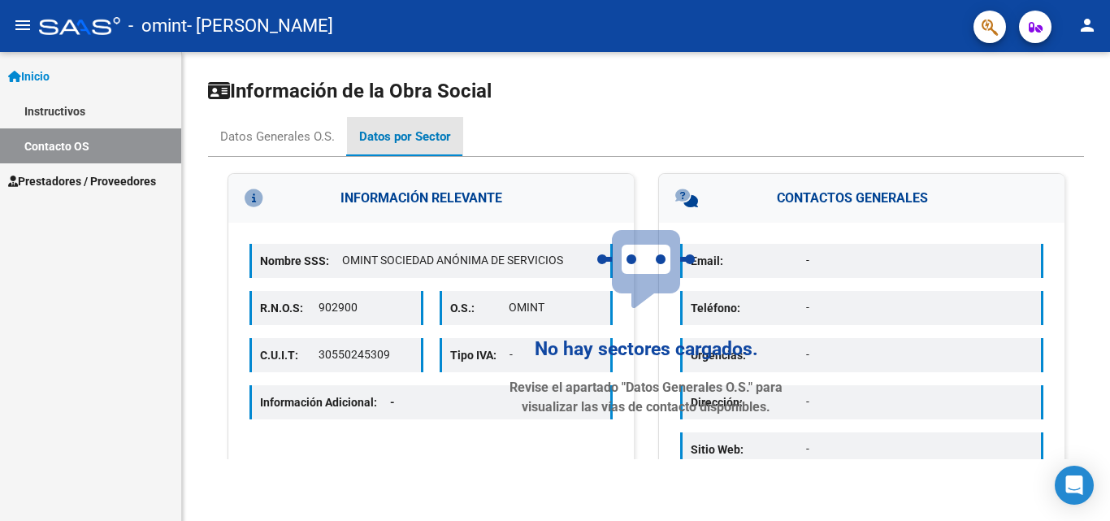
scroll to position [0, 0]
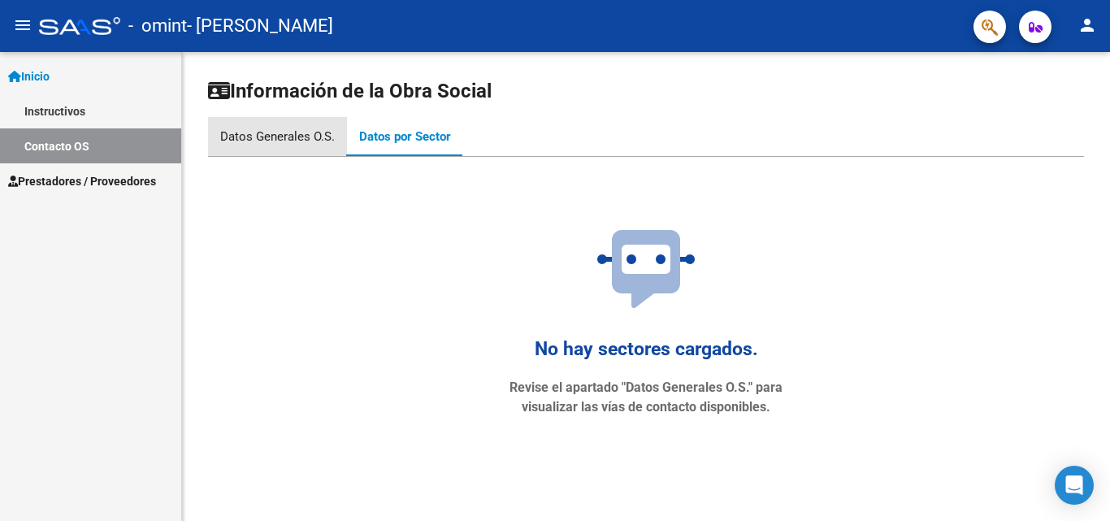
click at [285, 144] on div "Datos Generales O.S." at bounding box center [277, 137] width 115 height 18
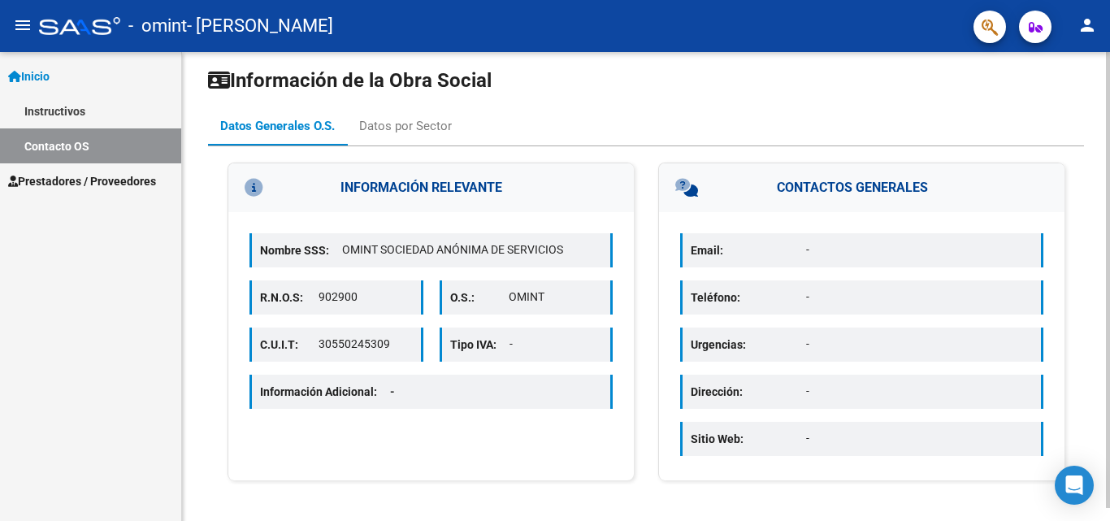
scroll to position [13, 0]
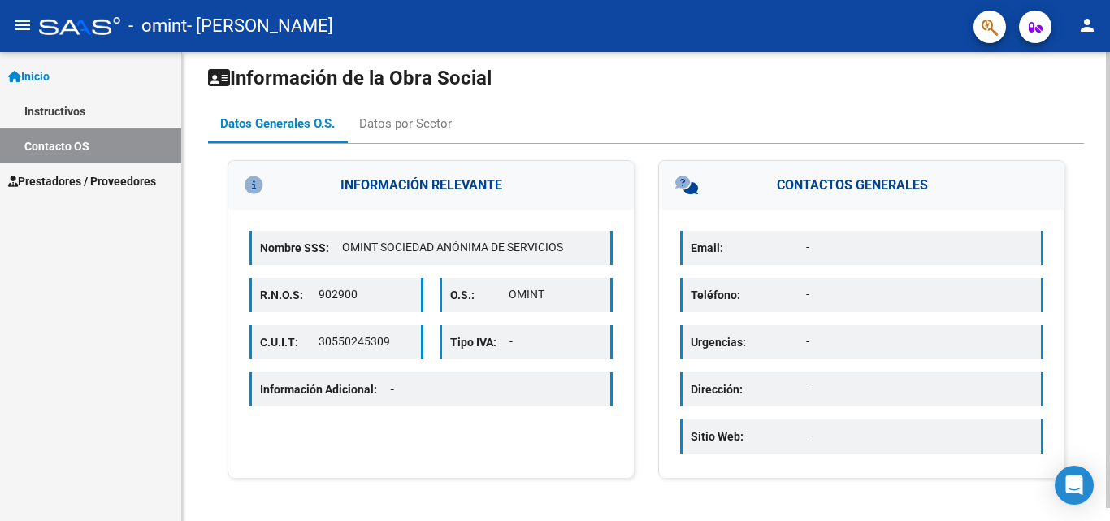
click at [371, 342] on p "30550245309" at bounding box center [364, 341] width 93 height 17
click at [371, 343] on p "30550245309" at bounding box center [364, 341] width 93 height 17
click at [371, 399] on div "Información Adicional: -" at bounding box center [430, 389] width 363 height 34
